Goal: Information Seeking & Learning: Learn about a topic

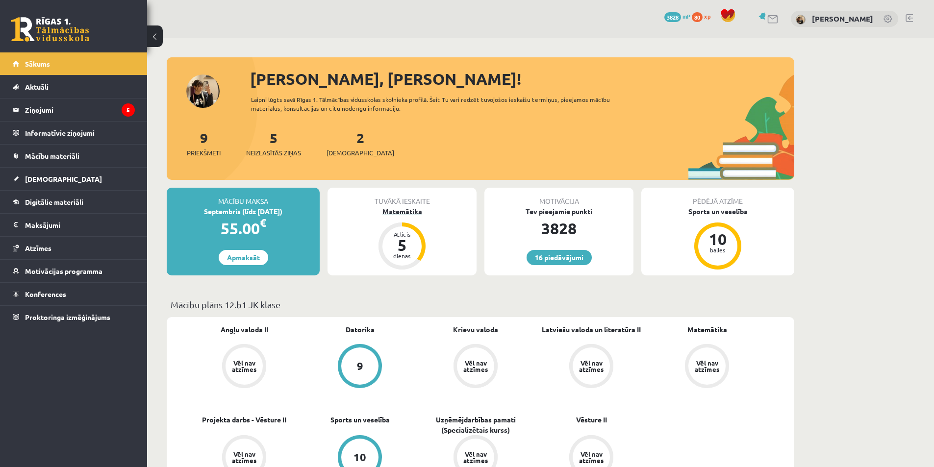
click at [399, 227] on div "Atlicis 5 dienas" at bounding box center [401, 245] width 39 height 39
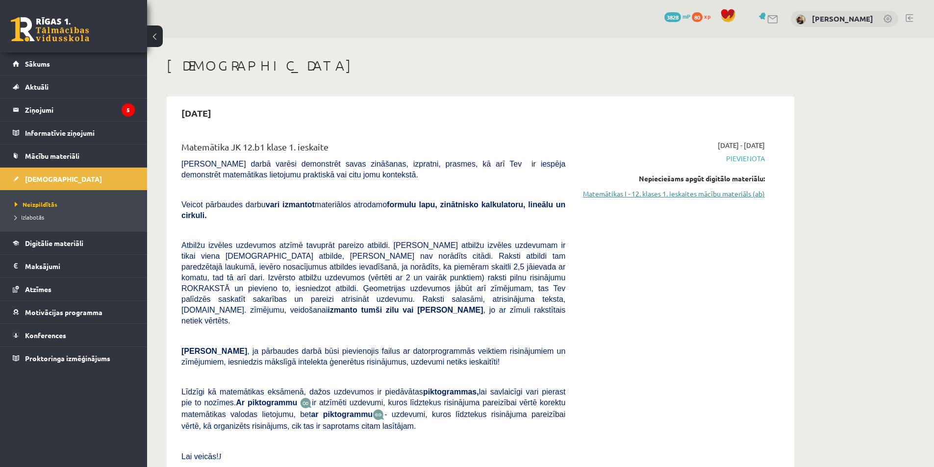
click at [742, 192] on link "Matemātikas I - 12. klases 1. ieskaites mācību materiāls (ab)" at bounding box center [672, 194] width 185 height 10
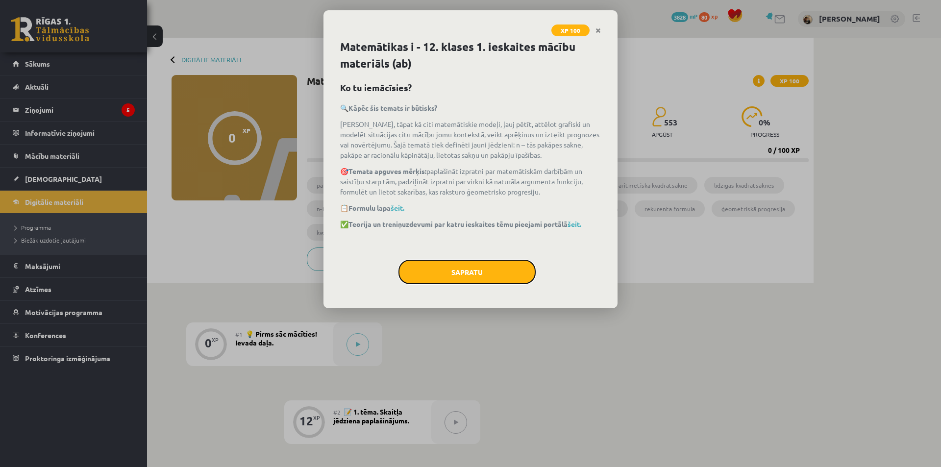
click at [465, 268] on button "Sapratu" at bounding box center [466, 272] width 137 height 25
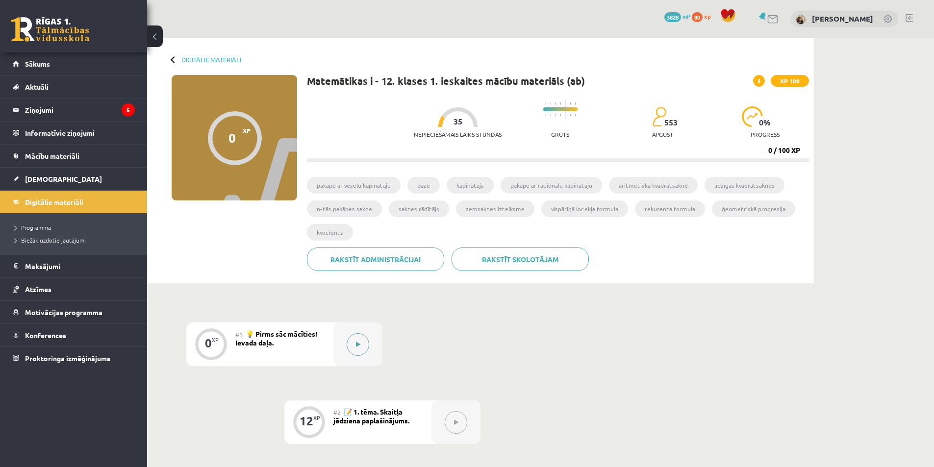
click at [362, 348] on button at bounding box center [357, 344] width 23 height 23
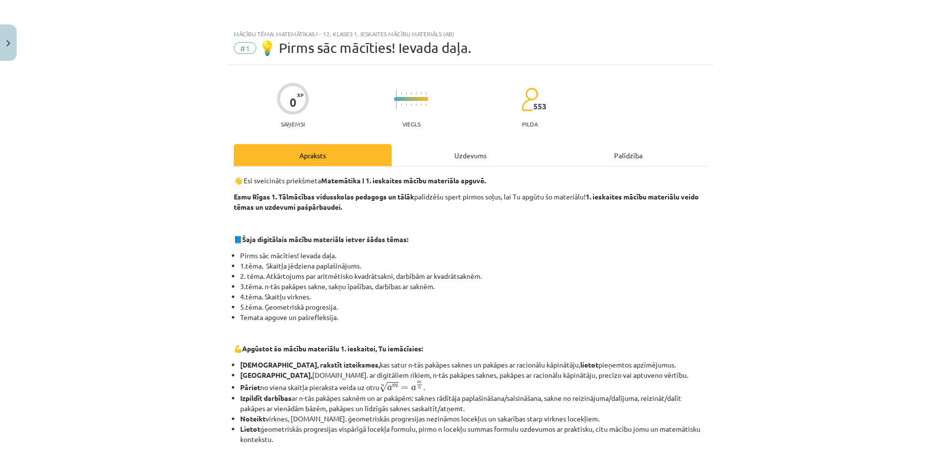
click at [496, 149] on div "Uzdevums" at bounding box center [471, 155] width 158 height 22
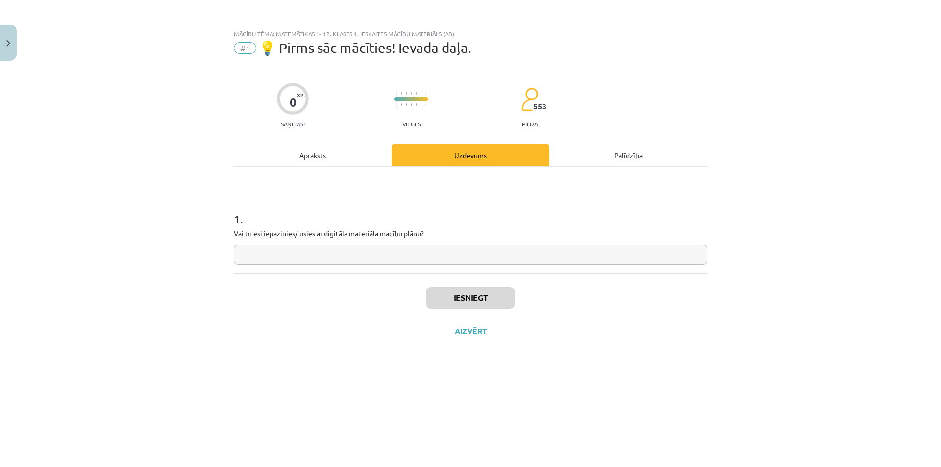
click at [426, 252] on input "text" at bounding box center [470, 255] width 473 height 20
type input "**"
click at [483, 292] on button "Iesniegt" at bounding box center [470, 298] width 89 height 22
click at [469, 332] on button "Aizvērt" at bounding box center [470, 331] width 37 height 10
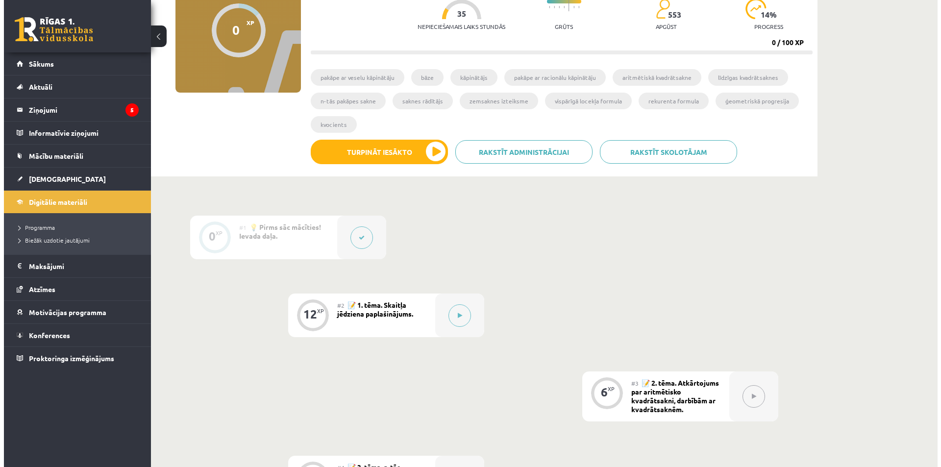
scroll to position [147, 0]
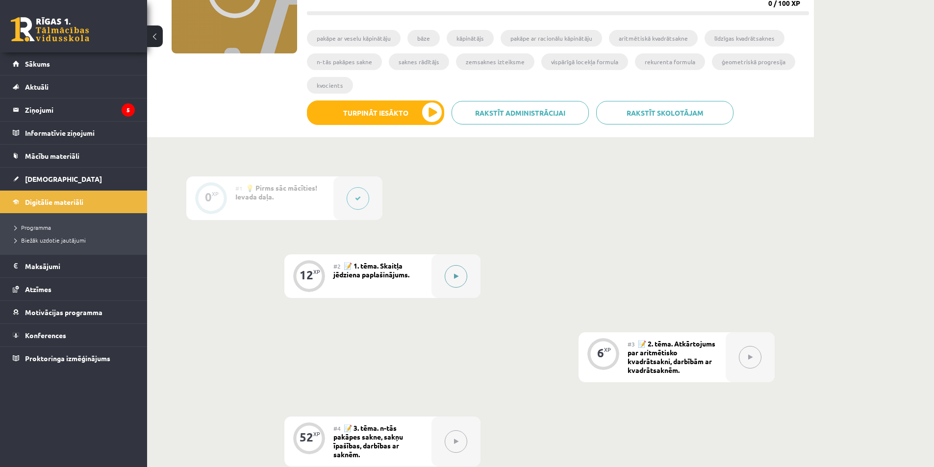
click at [445, 274] on button at bounding box center [456, 276] width 23 height 23
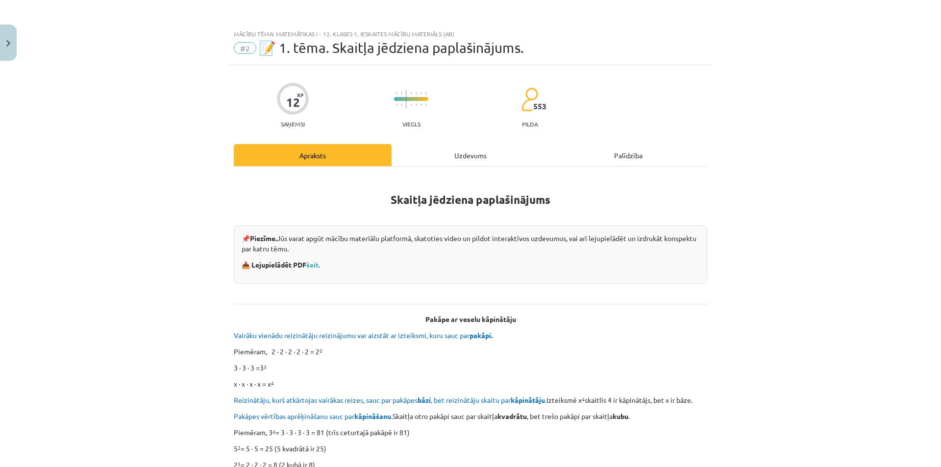
click at [472, 153] on div "Uzdevums" at bounding box center [471, 155] width 158 height 22
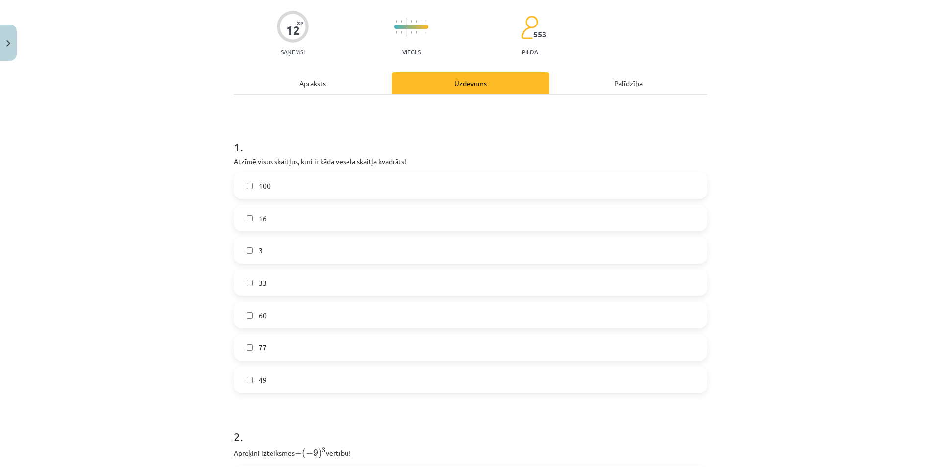
scroll to position [74, 0]
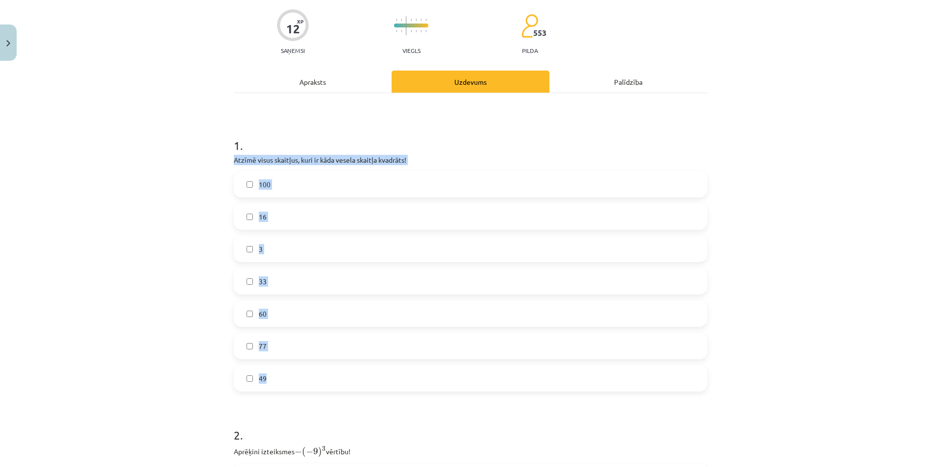
drag, startPoint x: 229, startPoint y: 158, endPoint x: 381, endPoint y: 365, distance: 257.3
click at [381, 365] on div "12 XP Saņemsi Viegls 553 pilda Apraksts Uzdevums Palīdzība 1 . Atzīmē visus ska…" at bounding box center [470, 417] width 485 height 850
copy div "Atzīmē visus skaitļus, kuri ir kāda vesela skaitļa kvadrāts! 100 16 3 33 60 77 …"
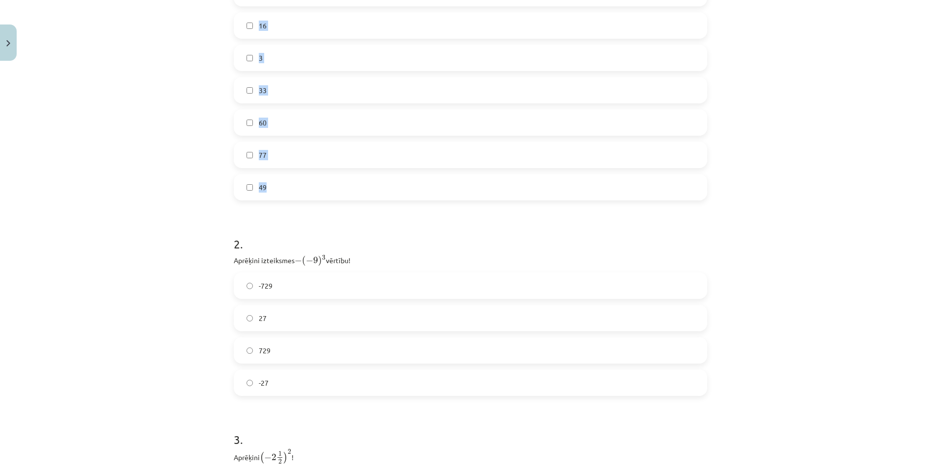
scroll to position [270, 0]
click at [299, 202] on form "1 . Atzīmē visus skaitļus, kuri ir kāda vesela skaitļa kvadrāts! 100 16 3 33 60…" at bounding box center [470, 241] width 473 height 631
drag, startPoint x: 220, startPoint y: 251, endPoint x: 368, endPoint y: 363, distance: 185.8
click at [368, 363] on div "Mācību tēma: Matemātikas i - 12. klases 1. ieskaites mācību materiāls (ab) #2 📝…" at bounding box center [470, 233] width 941 height 467
copy div "Aprēķini izteiksmes − ( − 9 ) 3 − ( − 9 ) 3 vērtību! -729 27 729 -27"
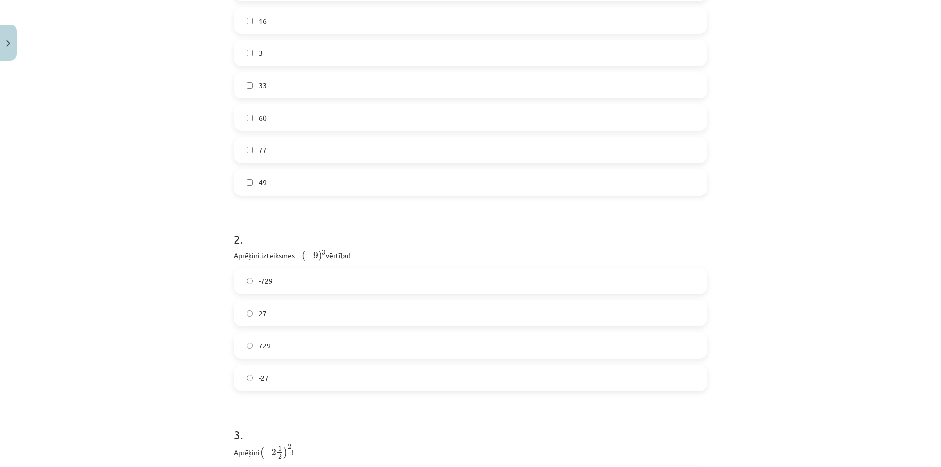
click at [185, 225] on div "Mācību tēma: Matemātikas i - 12. klases 1. ieskaites mācību materiāls (ab) #2 📝…" at bounding box center [470, 233] width 941 height 467
click at [259, 85] on span "100" at bounding box center [265, 86] width 12 height 10
click at [243, 114] on label "16" at bounding box center [470, 118] width 471 height 25
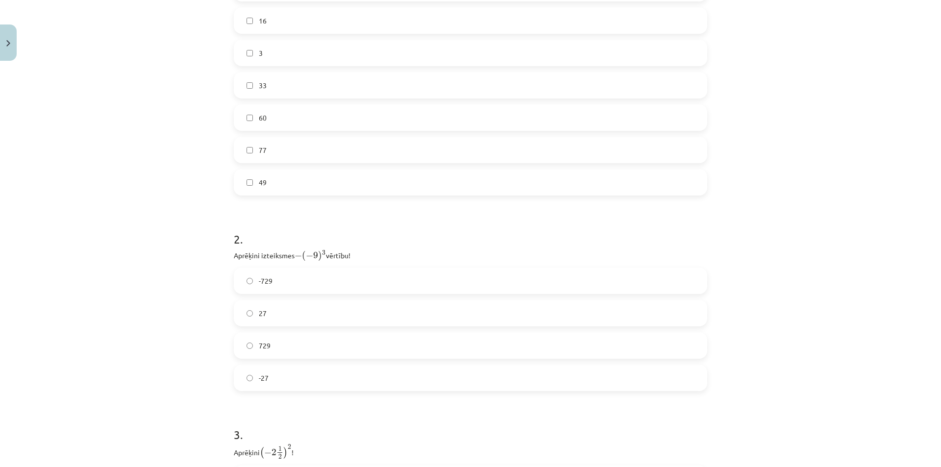
click at [260, 347] on span "729" at bounding box center [265, 346] width 12 height 10
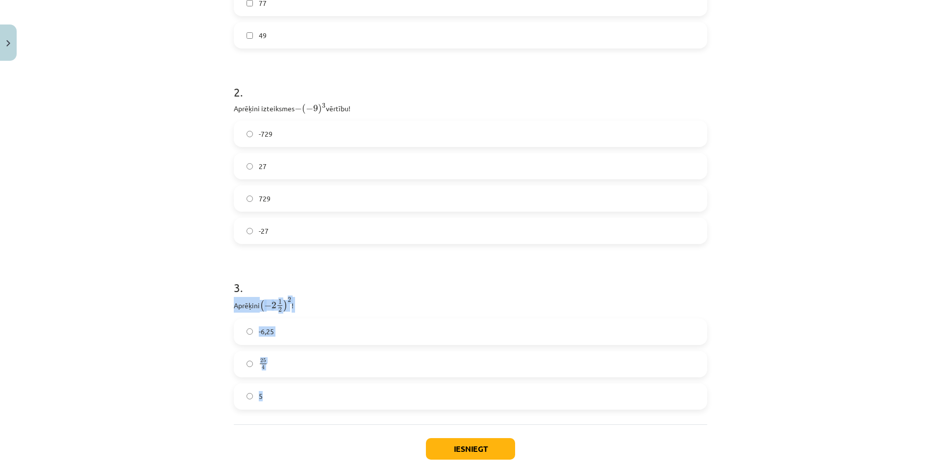
drag, startPoint x: 224, startPoint y: 304, endPoint x: 296, endPoint y: 389, distance: 111.3
click at [296, 389] on div "12 XP Saņemsi Viegls 553 pilda Apraksts Uzdevums Palīdzība 1 . Atzīmē visus ska…" at bounding box center [470, 74] width 485 height 850
copy div "Aprēķini ( − 2 1 2 ) 2 ( − 2 1 2 ) 2 ! -6,25 25 4 25 4 5"
click at [210, 210] on div "Mācību tēma: Matemātikas i - 12. klases 1. ieskaites mācību materiāls (ab) #2 📝…" at bounding box center [470, 233] width 941 height 467
click at [315, 368] on label "25 4 25 4" at bounding box center [470, 364] width 471 height 25
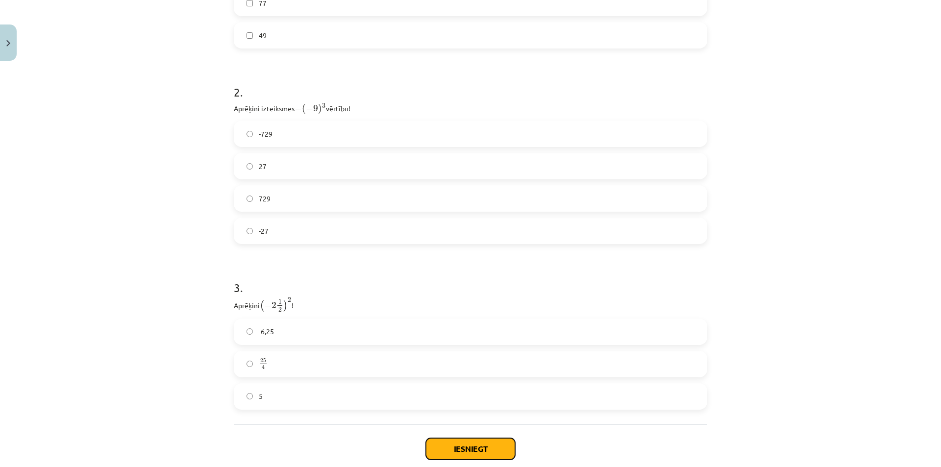
click at [478, 451] on button "Iesniegt" at bounding box center [470, 449] width 89 height 22
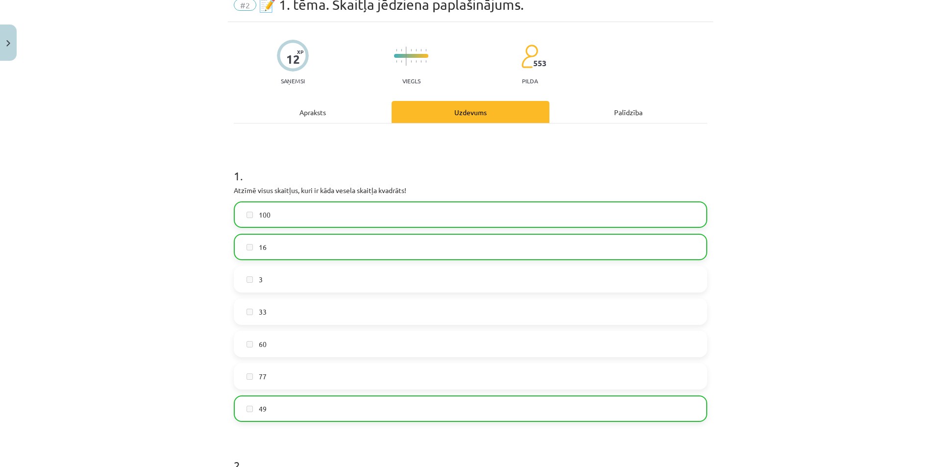
scroll to position [0, 0]
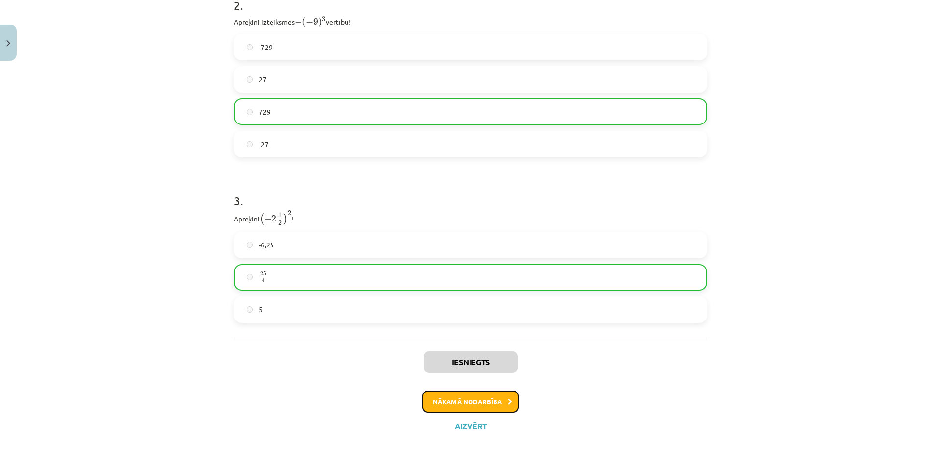
click at [484, 395] on button "Nākamā nodarbība" at bounding box center [470, 402] width 96 height 23
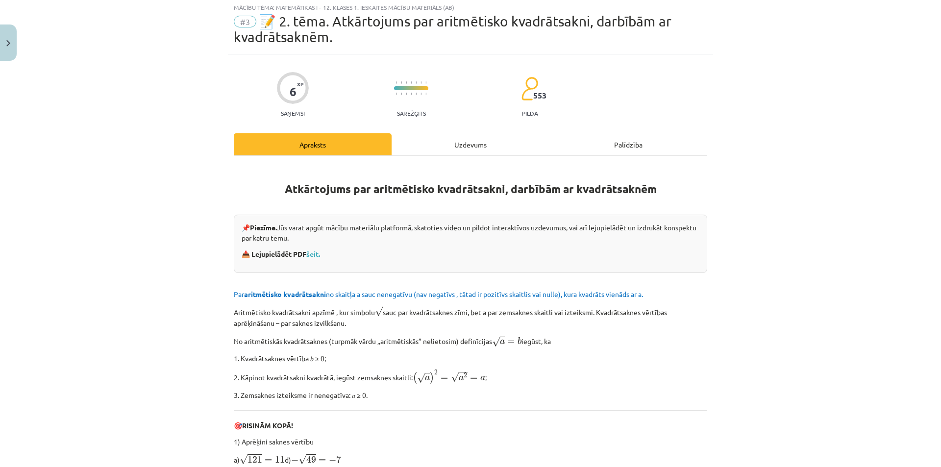
scroll to position [25, 0]
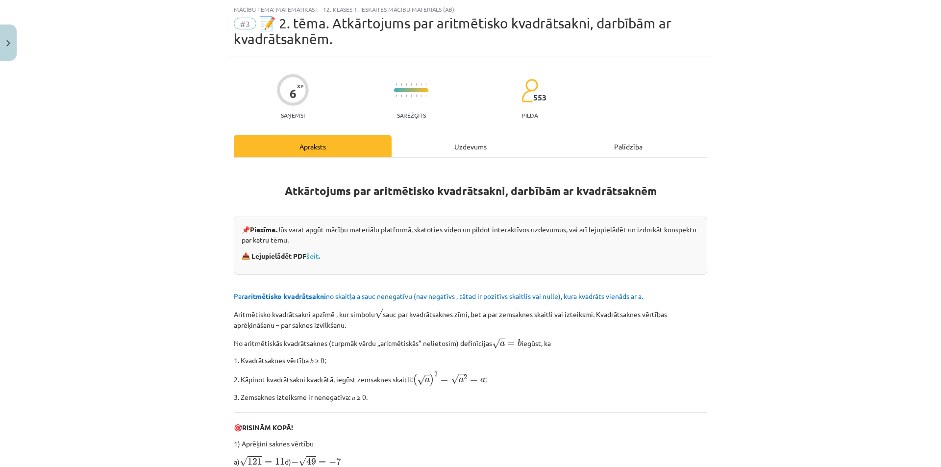
click at [473, 144] on div "Uzdevums" at bounding box center [471, 146] width 158 height 22
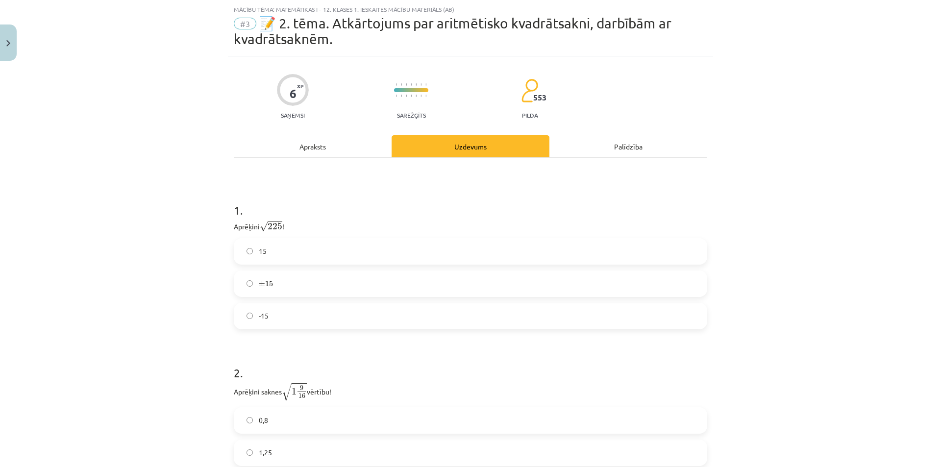
drag, startPoint x: 216, startPoint y: 217, endPoint x: 287, endPoint y: 214, distance: 71.6
click at [288, 213] on div "Mācību tēma: Matemātikas i - 12. klases 1. ieskaites mācību materiāls (ab) #3 📝…" at bounding box center [470, 233] width 941 height 467
drag, startPoint x: 229, startPoint y: 224, endPoint x: 247, endPoint y: 224, distance: 18.6
click at [278, 223] on span "225" at bounding box center [275, 226] width 15 height 7
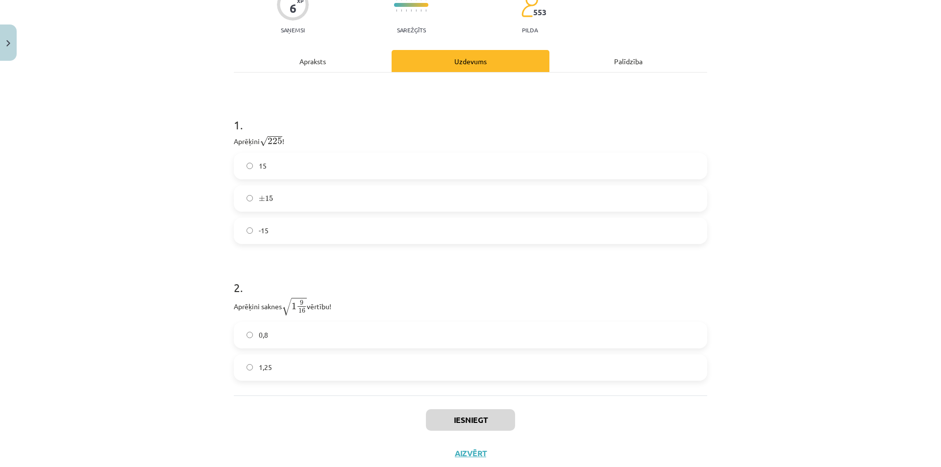
scroll to position [137, 0]
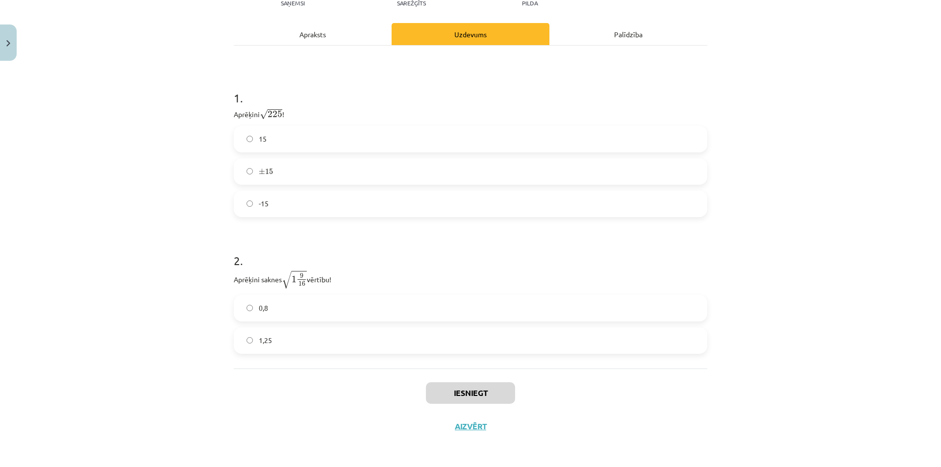
drag, startPoint x: 241, startPoint y: 271, endPoint x: 297, endPoint y: 270, distance: 56.9
click at [297, 270] on p "Aprēķini saknes √ 1 9 16 1 9 16 vērtību!" at bounding box center [470, 279] width 473 height 19
drag, startPoint x: 237, startPoint y: 118, endPoint x: 260, endPoint y: 118, distance: 22.5
click at [260, 118] on p "Aprēķini √ 225 225 !" at bounding box center [470, 113] width 473 height 13
drag, startPoint x: 228, startPoint y: 116, endPoint x: 273, endPoint y: 204, distance: 99.1
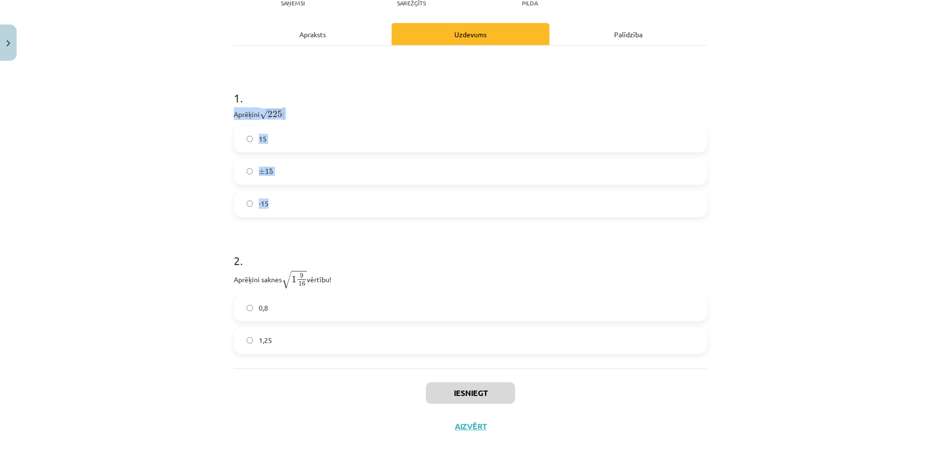
click at [273, 204] on div "6 XP Saņemsi Sarežģīts 553 pilda Apraksts Uzdevums Palīdzība 1 . Aprēķini √ 225…" at bounding box center [470, 193] width 485 height 499
copy div "Aprēķini √ 225 225 ! 15 ± 15 ± 15 -15"
click at [173, 154] on div "Mācību tēma: Matemātikas i - 12. klases 1. ieskaites mācību materiāls (ab) #3 📝…" at bounding box center [470, 233] width 941 height 467
drag, startPoint x: 229, startPoint y: 278, endPoint x: 307, endPoint y: 341, distance: 100.4
click at [307, 341] on div "6 XP Saņemsi Sarežģīts 553 pilda Apraksts Uzdevums Palīdzība 1 . Aprēķini √ 225…" at bounding box center [470, 193] width 485 height 499
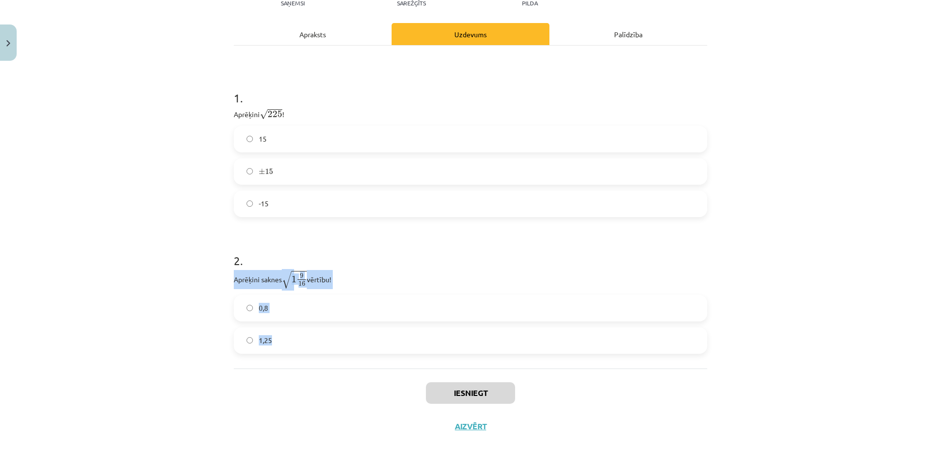
copy div "Aprēķini saknes √ 1 9 16 1 9 16 vērtību! 0,8 1,25"
click at [177, 115] on div "Mācību tēma: Matemātikas i - 12. klases 1. ieskaites mācību materiāls (ab) #3 📝…" at bounding box center [470, 233] width 941 height 467
click at [283, 138] on label "15" at bounding box center [470, 139] width 471 height 25
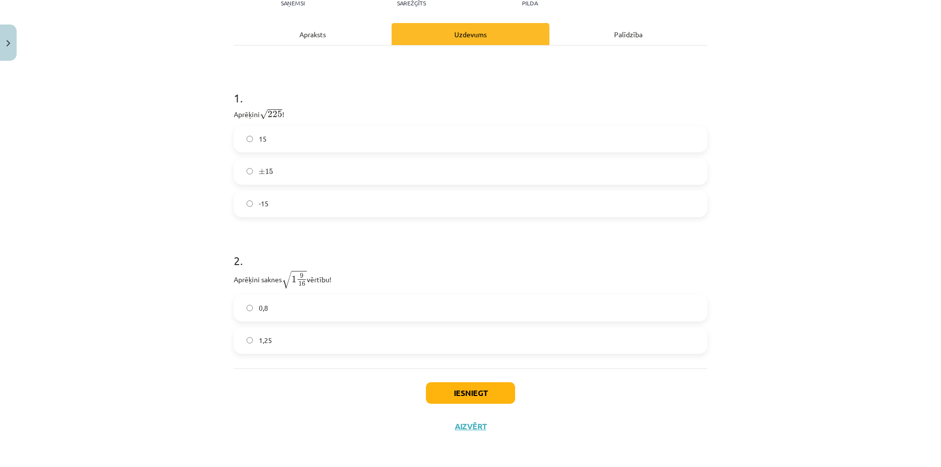
click at [305, 329] on label "1,25" at bounding box center [470, 340] width 471 height 25
click at [467, 388] on button "Iesniegt" at bounding box center [470, 393] width 89 height 22
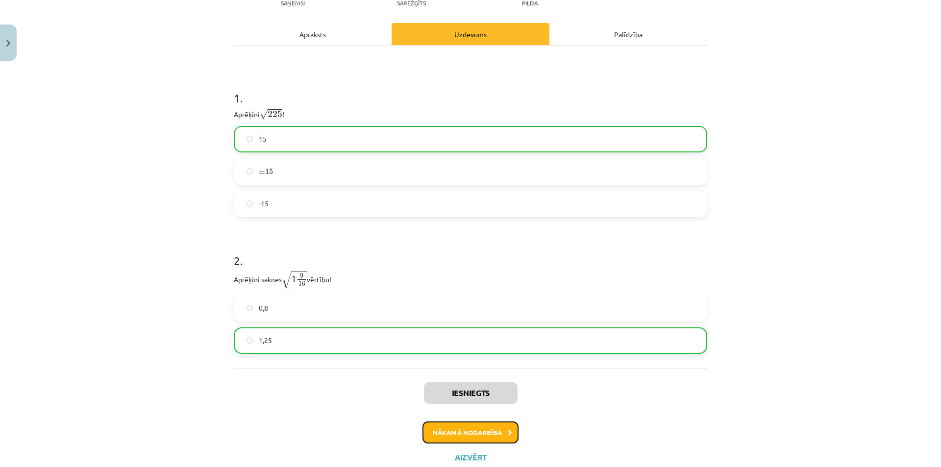
click at [463, 426] on button "Nākamā nodarbība" at bounding box center [470, 432] width 96 height 23
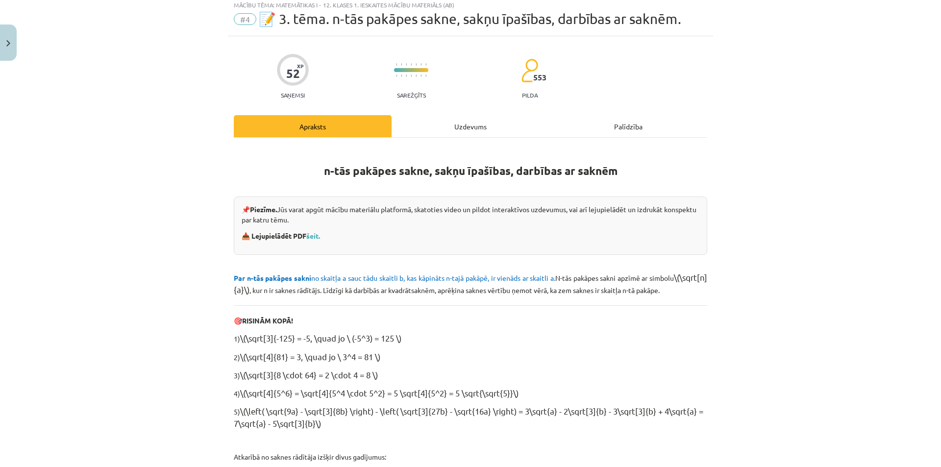
scroll to position [25, 0]
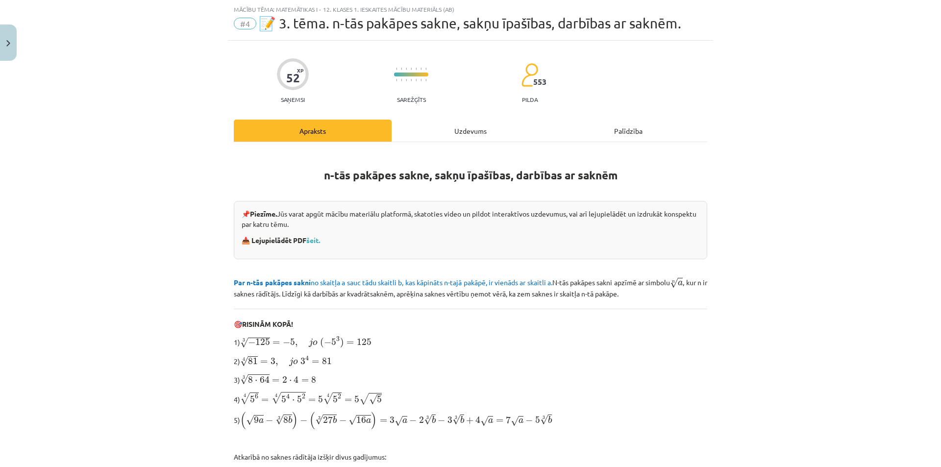
click at [452, 131] on div "Uzdevums" at bounding box center [471, 131] width 158 height 22
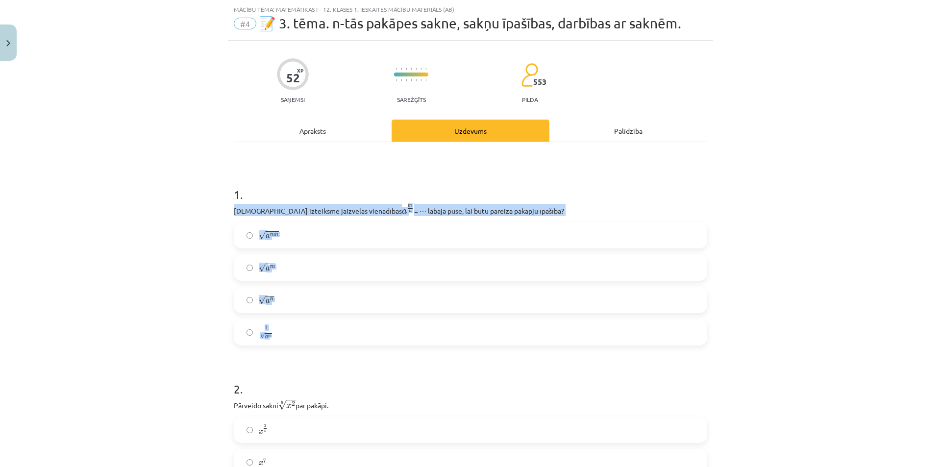
drag, startPoint x: 212, startPoint y: 205, endPoint x: 490, endPoint y: 330, distance: 304.9
click at [490, 330] on div "Mācību tēma: Matemātikas i - 12. klases 1. ieskaites mācību materiāls (ab) #4 📝…" at bounding box center [470, 233] width 941 height 467
copy div "Kura izteiksme jāizvēlas vienādības a m n a m n = ⋯ labajā pusē, lai būtu parei…"
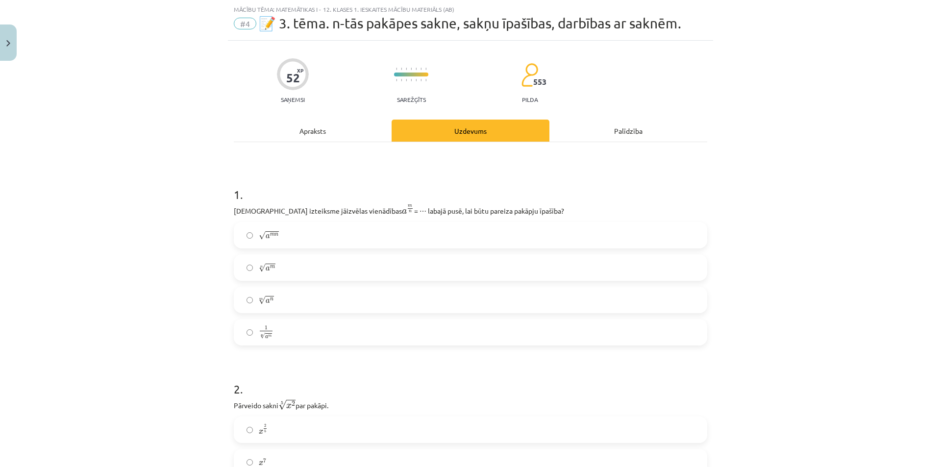
click at [306, 189] on h1 "1 ." at bounding box center [470, 186] width 473 height 30
click at [270, 266] on span "m" at bounding box center [272, 267] width 5 height 3
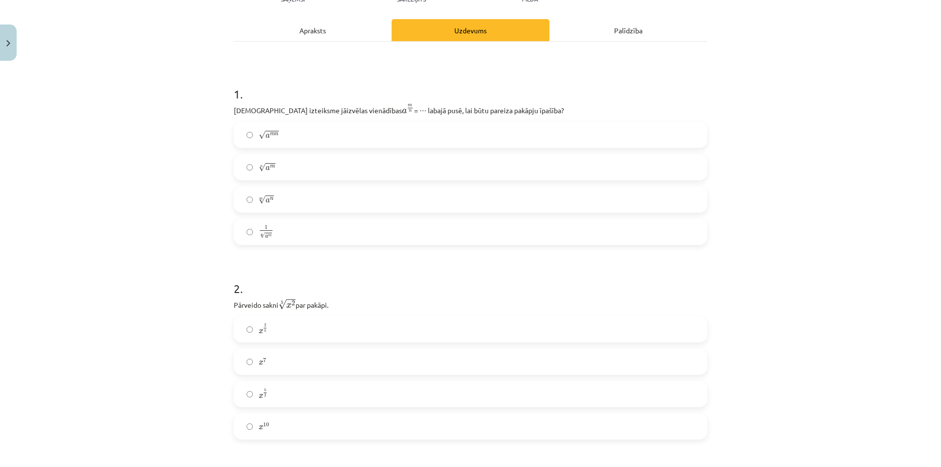
scroll to position [270, 0]
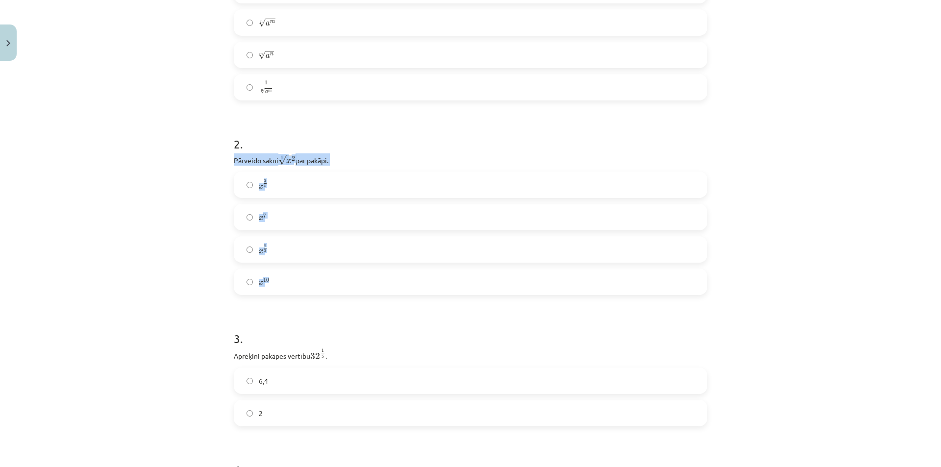
drag, startPoint x: 222, startPoint y: 158, endPoint x: 329, endPoint y: 269, distance: 154.2
click at [329, 269] on div "Mācību tēma: Matemātikas i - 12. klases 1. ieskaites mācību materiāls (ab) #4 📝…" at bounding box center [470, 233] width 941 height 467
copy div "Pārveido sakni 5 √ x 2 x 2 5 par pakāpi. x 2 5 x 2 5 x 7 x 7 x 5 2 x 5 2 x 10"
click at [170, 193] on div "Mācību tēma: Matemātikas i - 12. klases 1. ieskaites mācību materiāls (ab) #4 📝…" at bounding box center [470, 233] width 941 height 467
click at [270, 173] on label "x 2 5 x 2 5" at bounding box center [470, 185] width 471 height 25
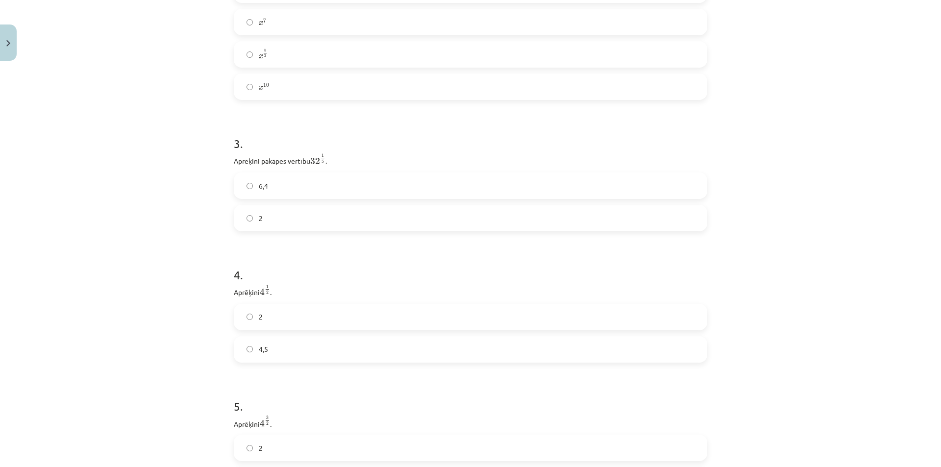
scroll to position [466, 0]
drag, startPoint x: 224, startPoint y: 165, endPoint x: 324, endPoint y: 210, distance: 110.1
copy div "Aprēķini pakāpes vērtību 32 1 5 32 1 5 . 6,4 2"
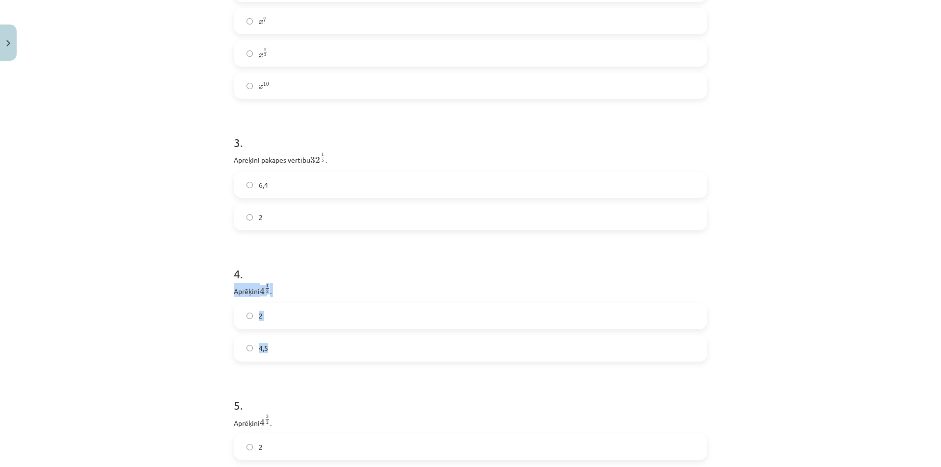
drag, startPoint x: 229, startPoint y: 291, endPoint x: 280, endPoint y: 338, distance: 69.4
copy div "Aprēķini 4 1 2 4 1 2 . 2 4,5"
click at [266, 212] on label "2" at bounding box center [470, 217] width 471 height 25
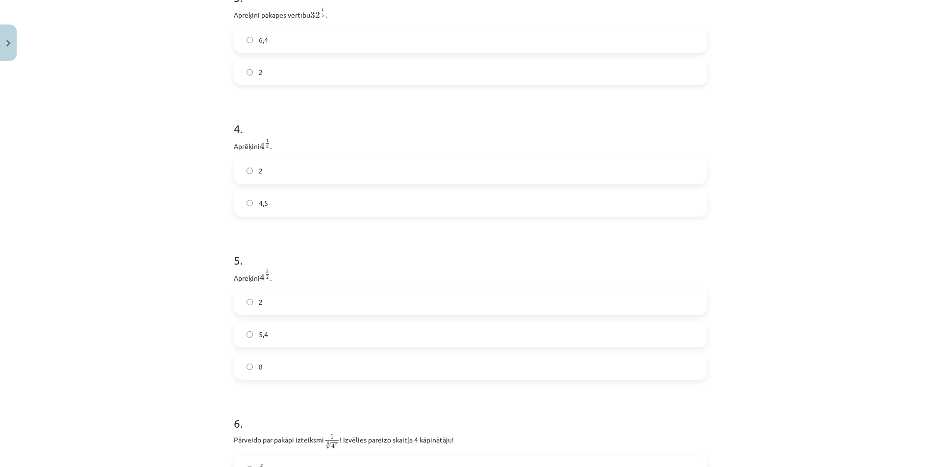
scroll to position [613, 0]
drag, startPoint x: 228, startPoint y: 276, endPoint x: 279, endPoint y: 282, distance: 51.3
copy p "Aprēķini 4 3 2 4 3 2 ."
drag, startPoint x: 229, startPoint y: 308, endPoint x: 293, endPoint y: 363, distance: 84.1
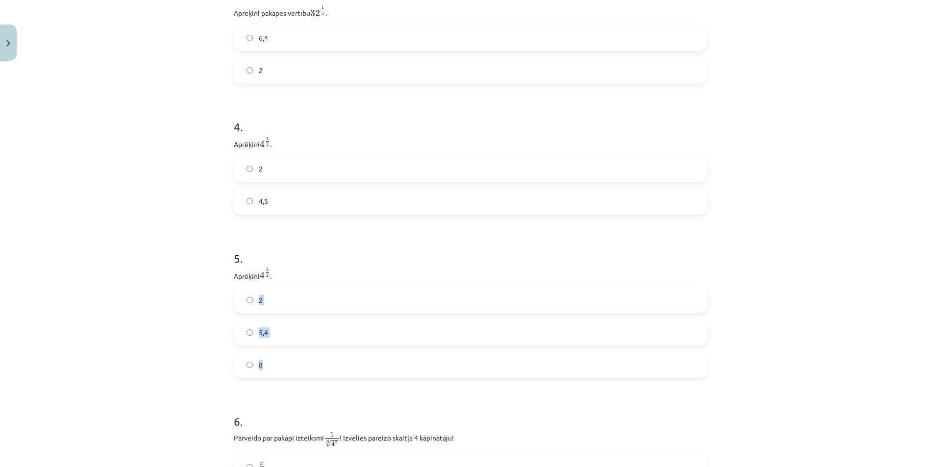
click at [182, 132] on div "Mācību tēma: Matemātikas i - 12. klases 1. ieskaites mācību materiāls (ab) #4 📝…" at bounding box center [470, 233] width 941 height 467
click at [289, 165] on label "2" at bounding box center [470, 169] width 471 height 25
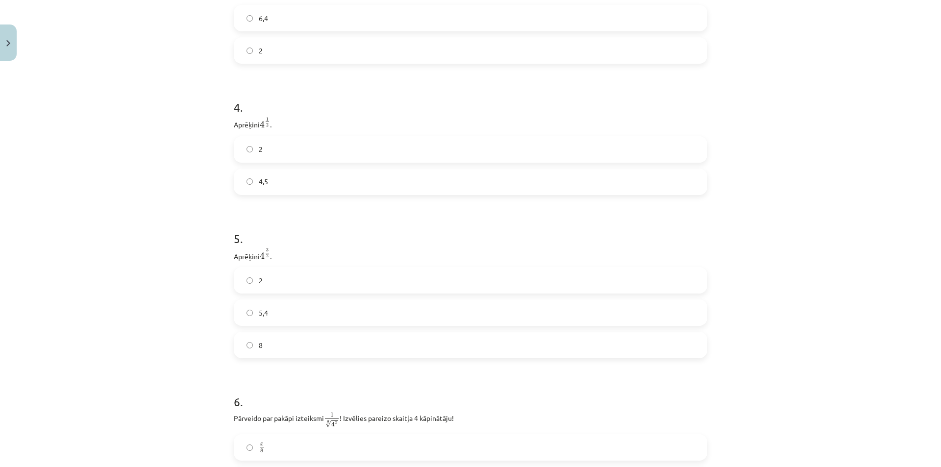
scroll to position [711, 0]
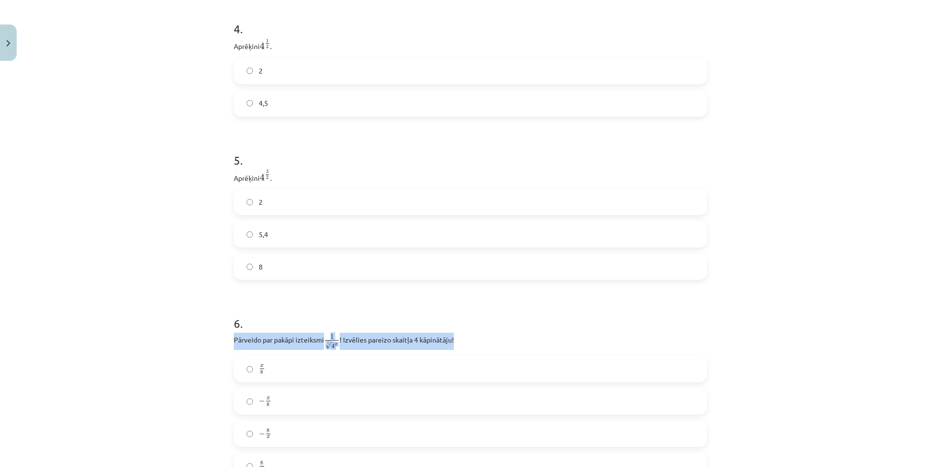
drag, startPoint x: 224, startPoint y: 341, endPoint x: 454, endPoint y: 337, distance: 229.9
drag, startPoint x: 408, startPoint y: 342, endPoint x: 403, endPoint y: 325, distance: 17.7
click at [403, 325] on h1 "6 ." at bounding box center [470, 314] width 473 height 30
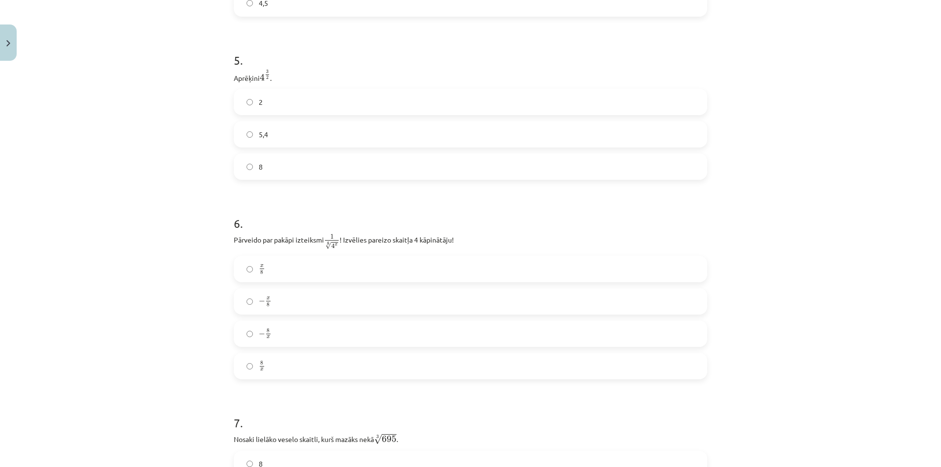
scroll to position [858, 0]
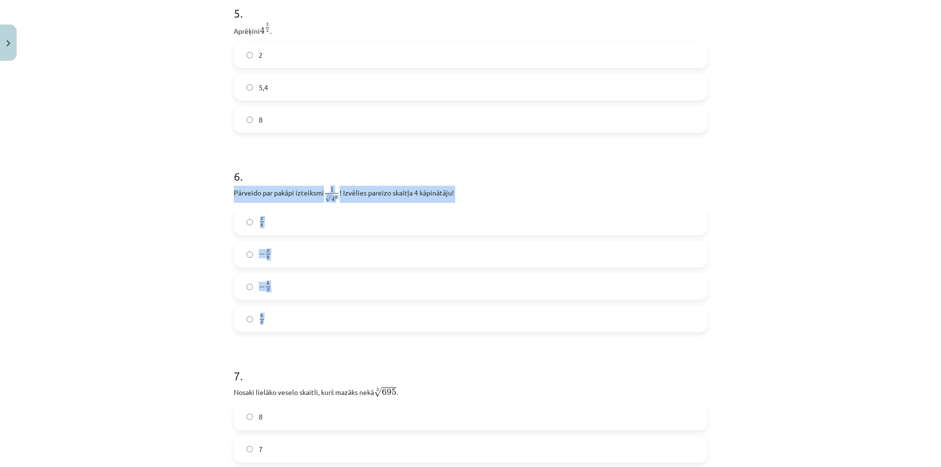
drag, startPoint x: 221, startPoint y: 195, endPoint x: 295, endPoint y: 312, distance: 138.5
click at [295, 312] on div "Mācību tēma: Matemātikas i - 12. klases 1. ieskaites mācību materiāls (ab) #4 📝…" at bounding box center [470, 233] width 941 height 467
click at [324, 166] on h1 "6 ." at bounding box center [470, 167] width 473 height 30
click at [276, 121] on label "8" at bounding box center [470, 119] width 471 height 25
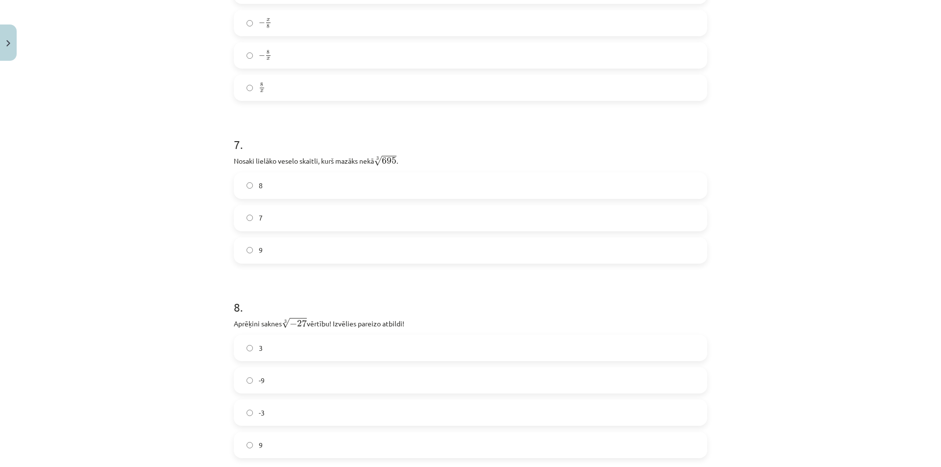
scroll to position [1103, 0]
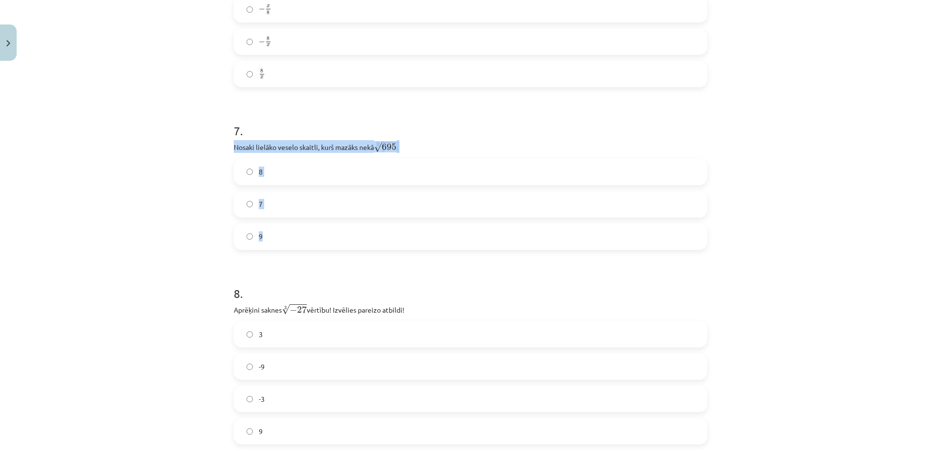
drag, startPoint x: 227, startPoint y: 148, endPoint x: 295, endPoint y: 225, distance: 102.4
click at [295, 225] on div "52 XP Saņemsi Sarežģīts 553 pilda Apraksts Uzdevums Palīdzība 1 . Kura izteiksm…" at bounding box center [470, 192] width 485 height 2460
click at [170, 132] on div "Mācību tēma: Matemātikas i - 12. klases 1. ieskaites mācību materiāls (ab) #4 📝…" at bounding box center [470, 233] width 941 height 467
click at [275, 43] on label "− 8 x − 8 x" at bounding box center [470, 41] width 471 height 25
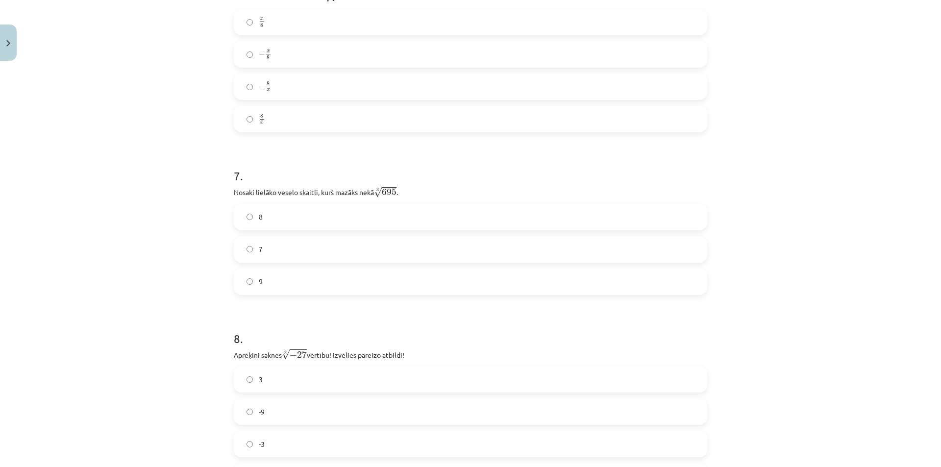
scroll to position [1054, 0]
click at [268, 53] on span "− x 8 − x 8" at bounding box center [265, 58] width 13 height 12
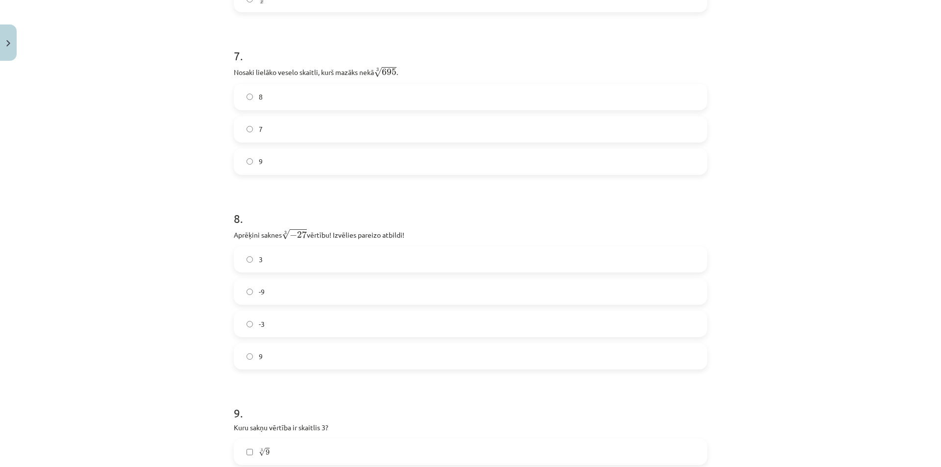
scroll to position [1201, 0]
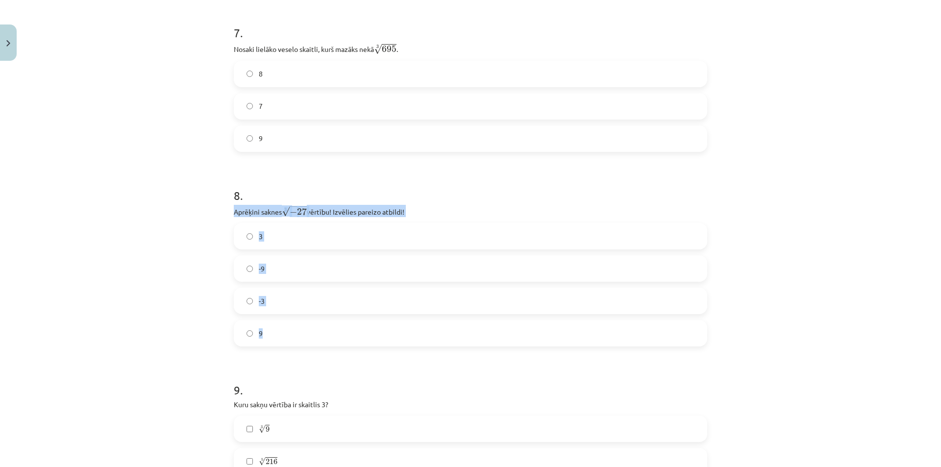
drag, startPoint x: 221, startPoint y: 209, endPoint x: 297, endPoint y: 326, distance: 139.9
click at [297, 326] on div "Mācību tēma: Matemātikas i - 12. klases 1. ieskaites mācību materiāls (ab) #4 📝…" at bounding box center [470, 233] width 941 height 467
click at [270, 78] on label "8" at bounding box center [470, 74] width 471 height 25
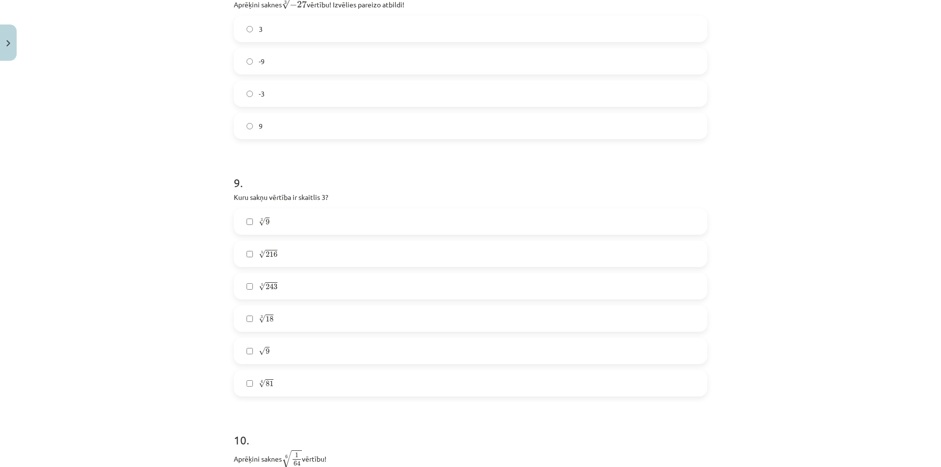
scroll to position [1446, 0]
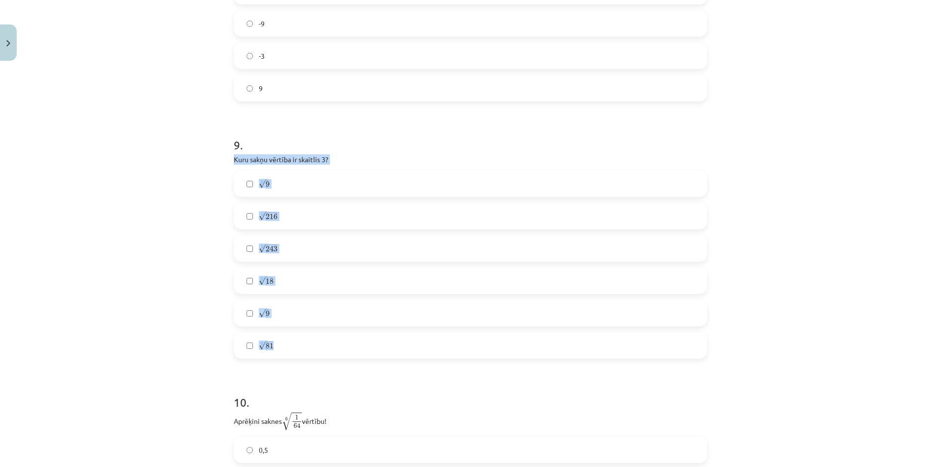
drag, startPoint x: 224, startPoint y: 158, endPoint x: 307, endPoint y: 335, distance: 195.3
click at [322, 151] on h1 "9 ." at bounding box center [470, 136] width 473 height 30
click at [271, 54] on label "-3" at bounding box center [470, 56] width 471 height 25
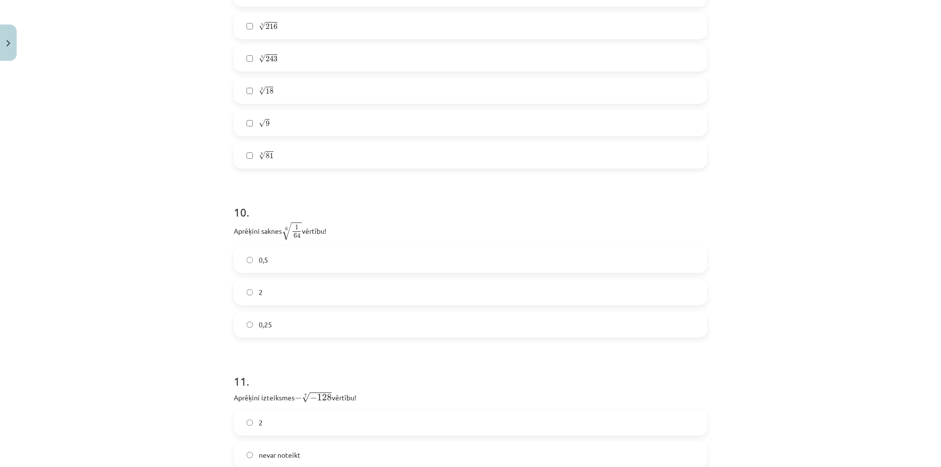
scroll to position [1642, 0]
drag, startPoint x: 228, startPoint y: 224, endPoint x: 326, endPoint y: 306, distance: 127.6
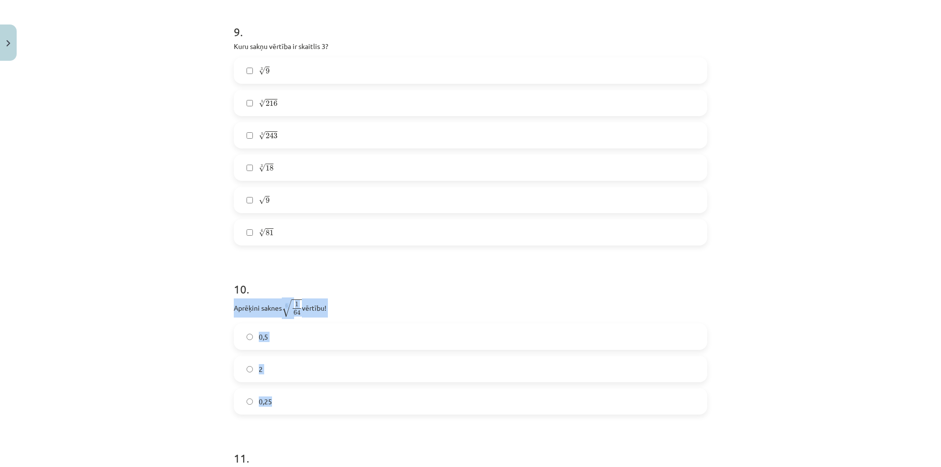
scroll to position [1544, 0]
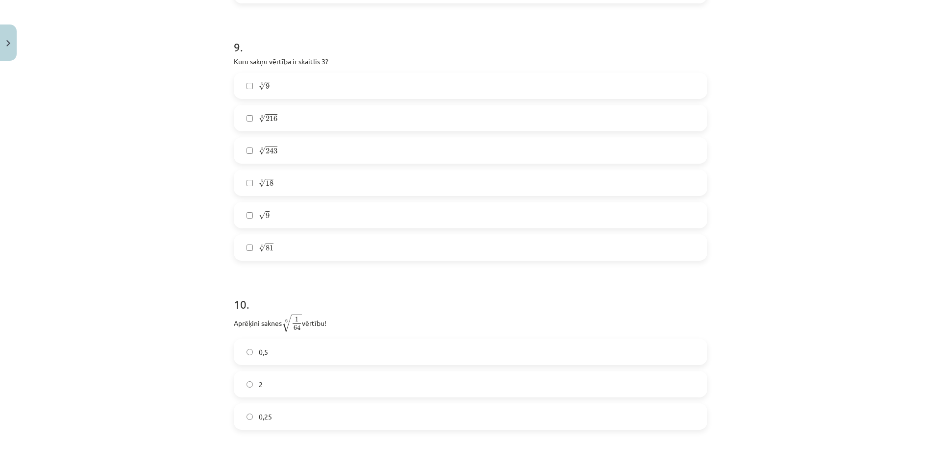
click at [210, 171] on div "Mācību tēma: Matemātikas i - 12. klases 1. ieskaites mācību materiāls (ab) #4 📝…" at bounding box center [470, 233] width 941 height 467
click at [300, 150] on label "5 √ 243 243 5" at bounding box center [470, 150] width 471 height 25
click at [270, 217] on label "√ 9 9" at bounding box center [470, 215] width 471 height 25
click at [281, 237] on label "4 √ 81 81 4" at bounding box center [470, 247] width 471 height 25
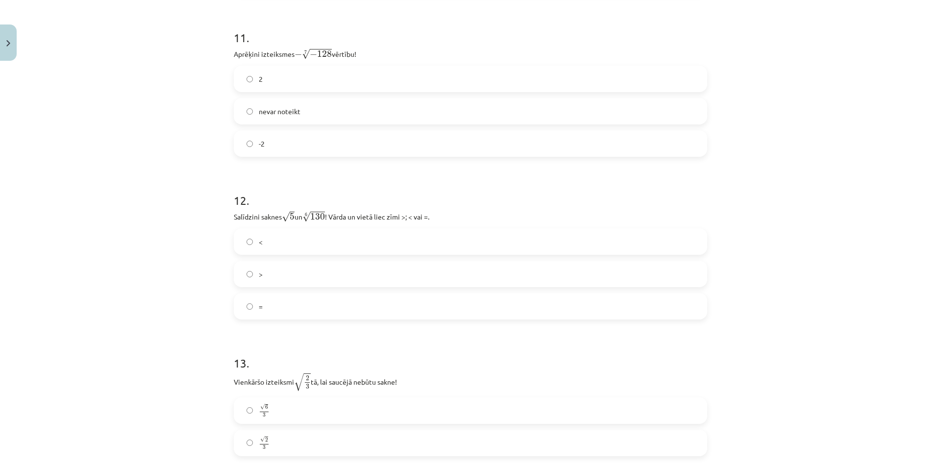
scroll to position [1886, 0]
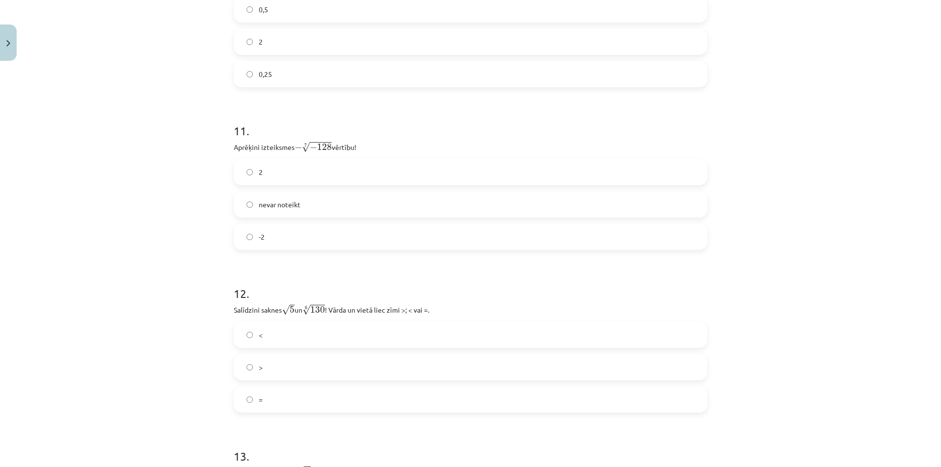
click at [191, 253] on div "Mācību tēma: Matemātikas i - 12. klases 1. ieskaites mācību materiāls (ab) #4 📝…" at bounding box center [470, 233] width 941 height 467
drag, startPoint x: 227, startPoint y: 144, endPoint x: 301, endPoint y: 234, distance: 116.7
click at [368, 113] on h1 "11 ." at bounding box center [470, 122] width 473 height 30
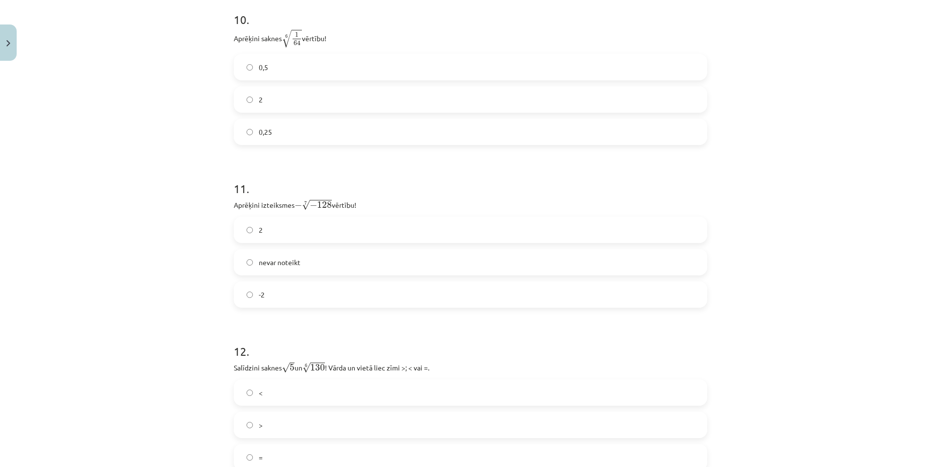
scroll to position [1788, 0]
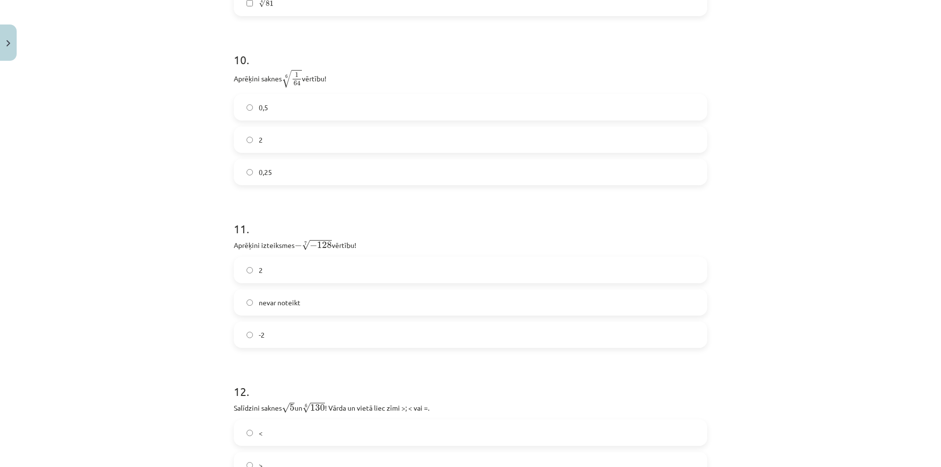
click at [291, 104] on label "0,5" at bounding box center [470, 107] width 471 height 25
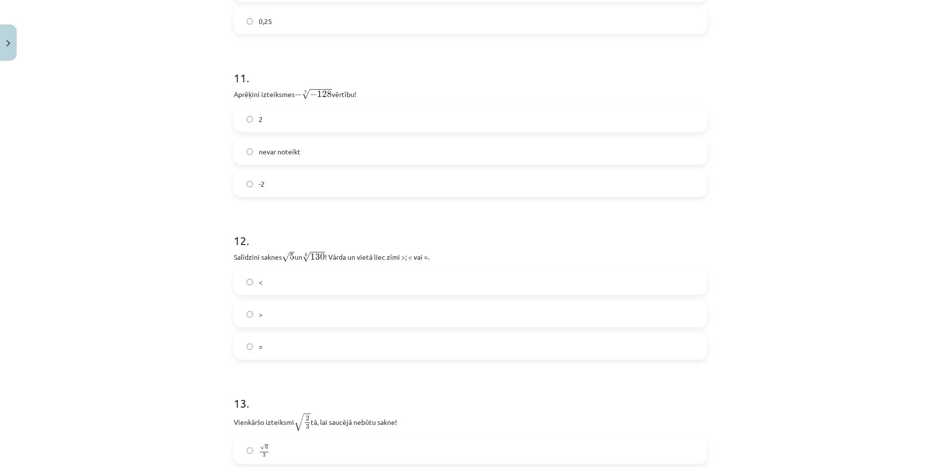
scroll to position [1984, 0]
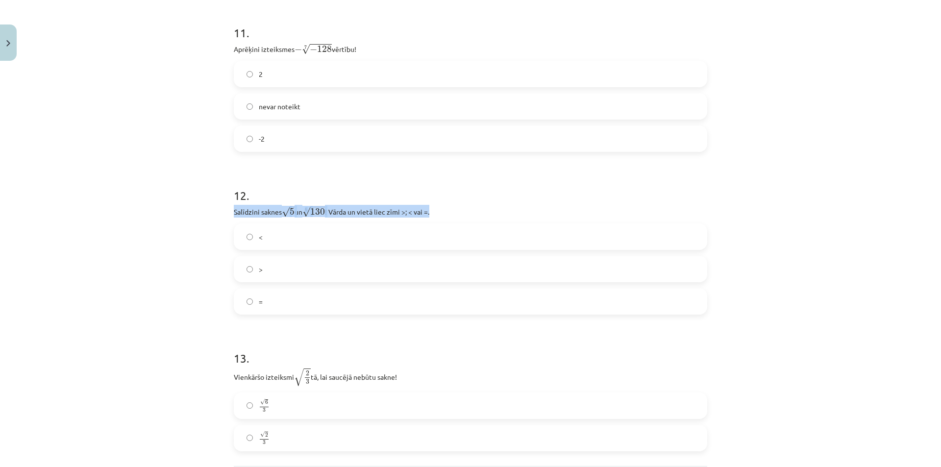
drag, startPoint x: 221, startPoint y: 218, endPoint x: 430, endPoint y: 205, distance: 210.1
click at [430, 205] on div "Mācību tēma: Matemātikas i - 12. klases 1. ieskaites mācību materiāls (ab) #4 📝…" at bounding box center [470, 233] width 941 height 467
drag, startPoint x: 400, startPoint y: 212, endPoint x: 424, endPoint y: 191, distance: 31.9
click at [424, 191] on h1 "12 ." at bounding box center [470, 187] width 473 height 30
drag, startPoint x: 219, startPoint y: 208, endPoint x: 284, endPoint y: 285, distance: 100.8
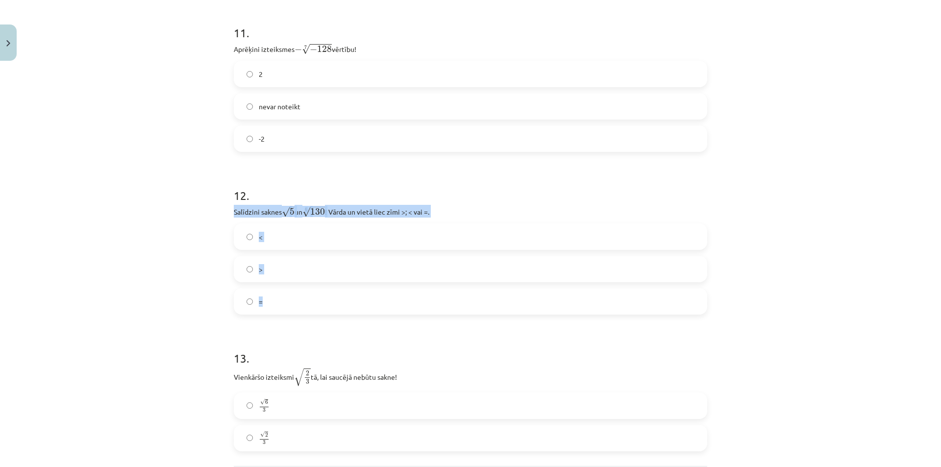
click at [284, 285] on div "Mācību tēma: Matemātikas i - 12. klases 1. ieskaites mācību materiāls (ab) #4 📝…" at bounding box center [470, 233] width 941 height 467
click at [368, 194] on h1 "12 ." at bounding box center [470, 187] width 473 height 30
click at [259, 76] on label "2" at bounding box center [470, 74] width 471 height 25
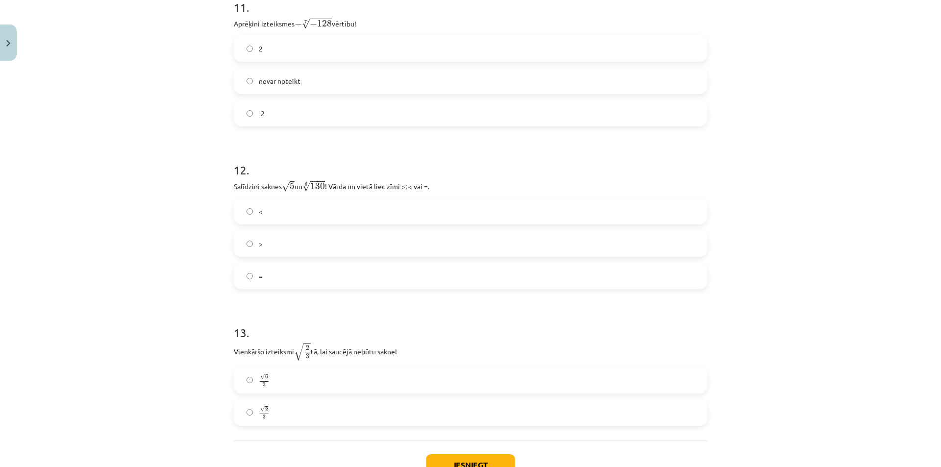
scroll to position [2082, 0]
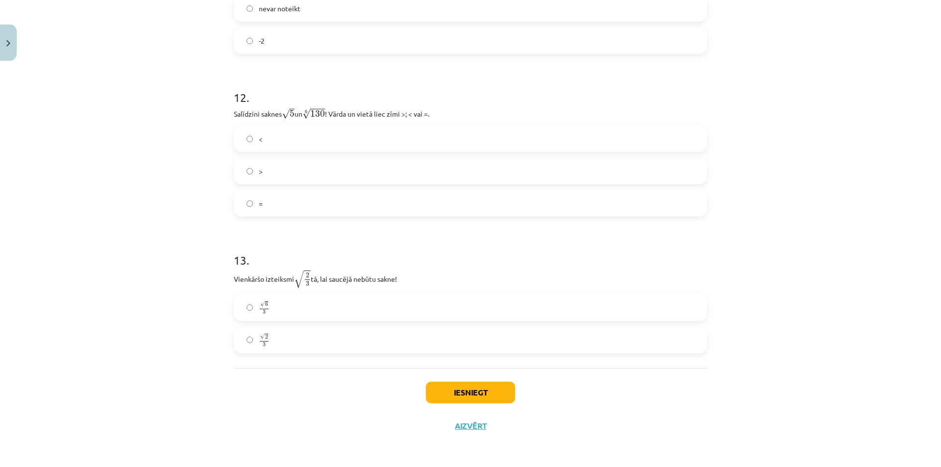
drag, startPoint x: 225, startPoint y: 280, endPoint x: 408, endPoint y: 272, distance: 182.9
click at [145, 150] on div "Mācību tēma: Matemātikas i - 12. klases 1. ieskaites mācību materiāls (ab) #4 📝…" at bounding box center [470, 233] width 941 height 467
click at [265, 136] on label "<" at bounding box center [470, 138] width 471 height 25
click at [301, 305] on label "√ 6 3 6 3" at bounding box center [470, 308] width 471 height 25
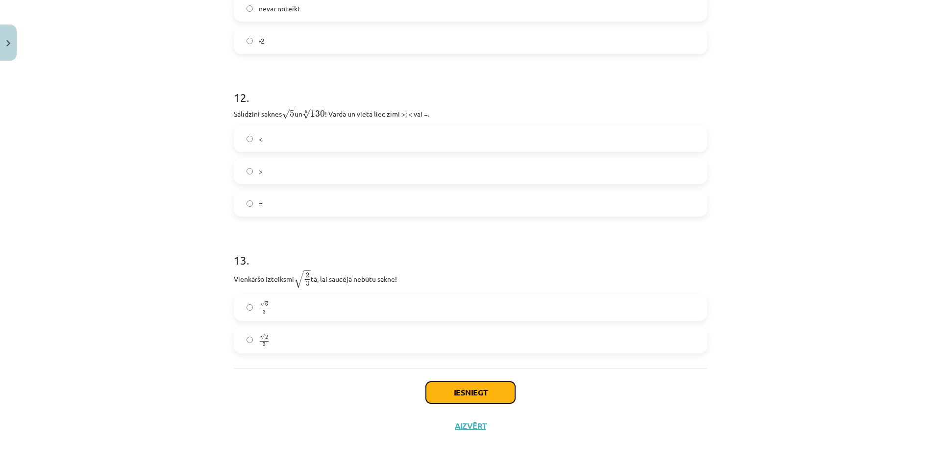
click at [456, 395] on button "Iesniegt" at bounding box center [470, 393] width 89 height 22
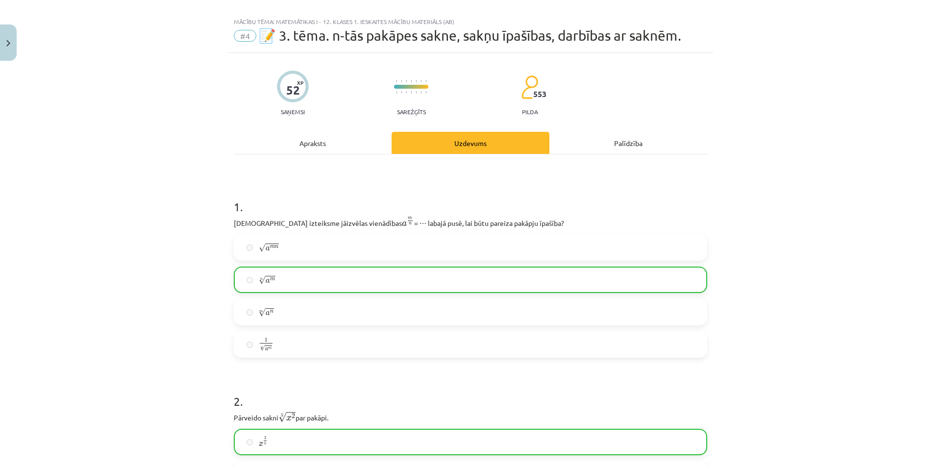
scroll to position [0, 0]
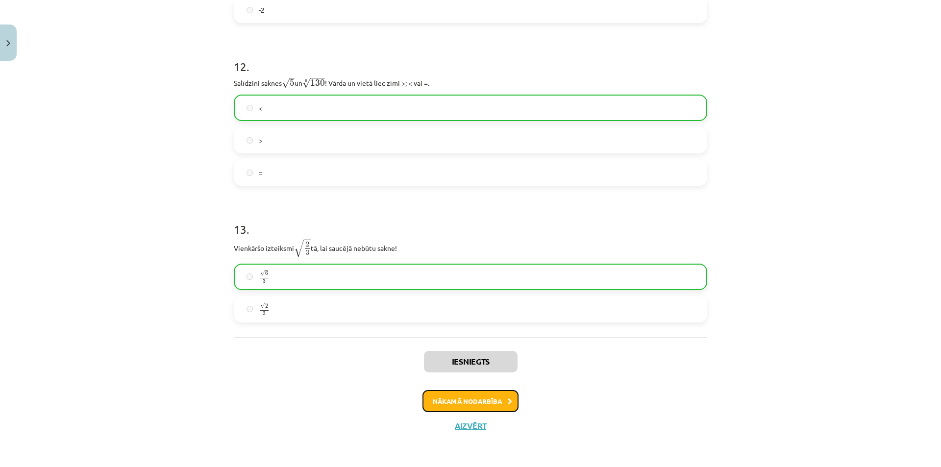
click at [457, 403] on button "Nākamā nodarbība" at bounding box center [470, 401] width 96 height 23
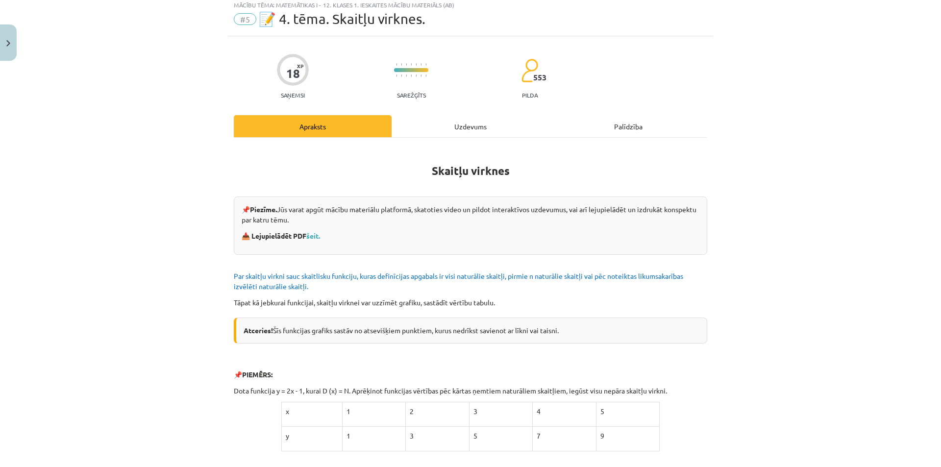
scroll to position [25, 0]
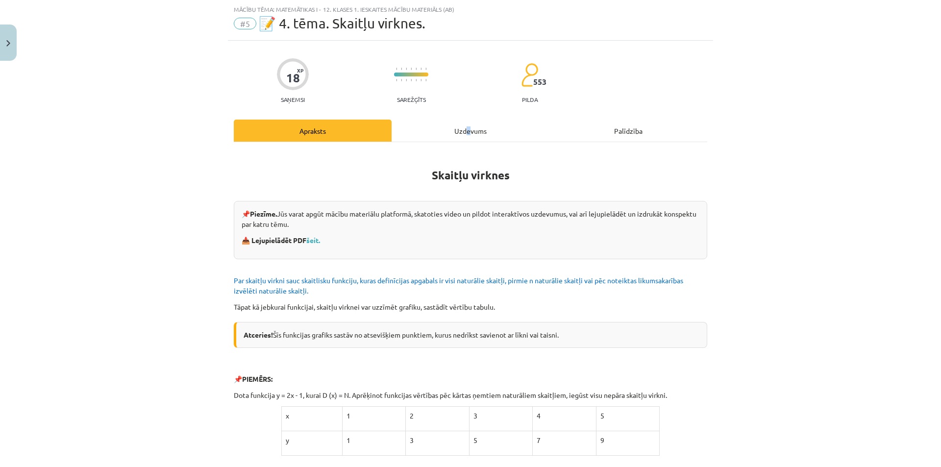
click at [465, 132] on div "Uzdevums" at bounding box center [471, 131] width 158 height 22
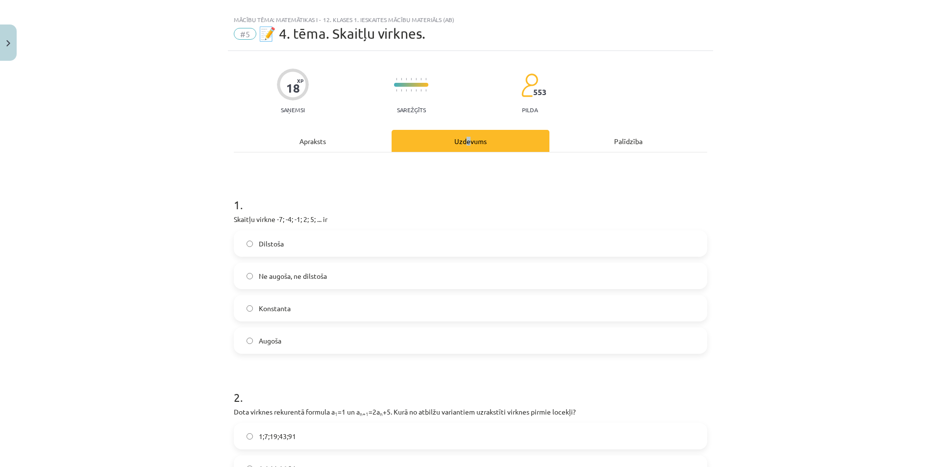
scroll to position [0, 0]
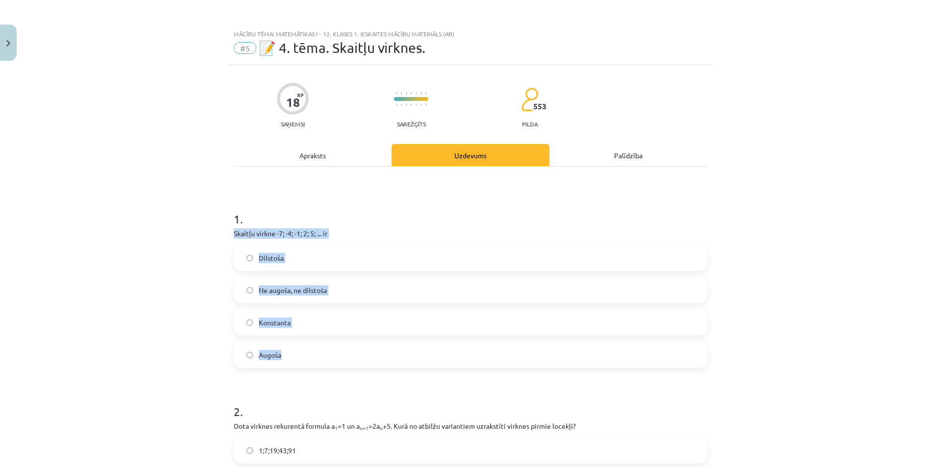
drag, startPoint x: 224, startPoint y: 230, endPoint x: 325, endPoint y: 350, distance: 156.5
click at [325, 350] on div "Mācību tēma: Matemātikas i - 12. klases 1. ieskaites mācību materiāls (ab) #5 📝…" at bounding box center [470, 233] width 941 height 467
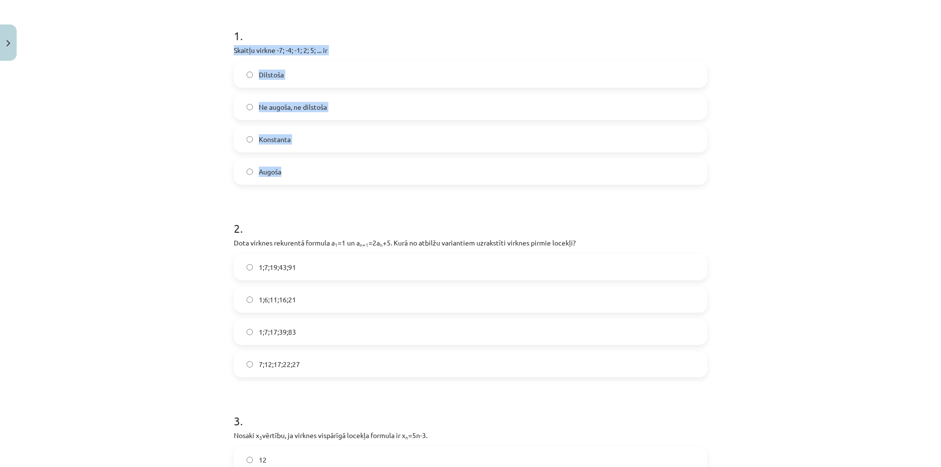
scroll to position [196, 0]
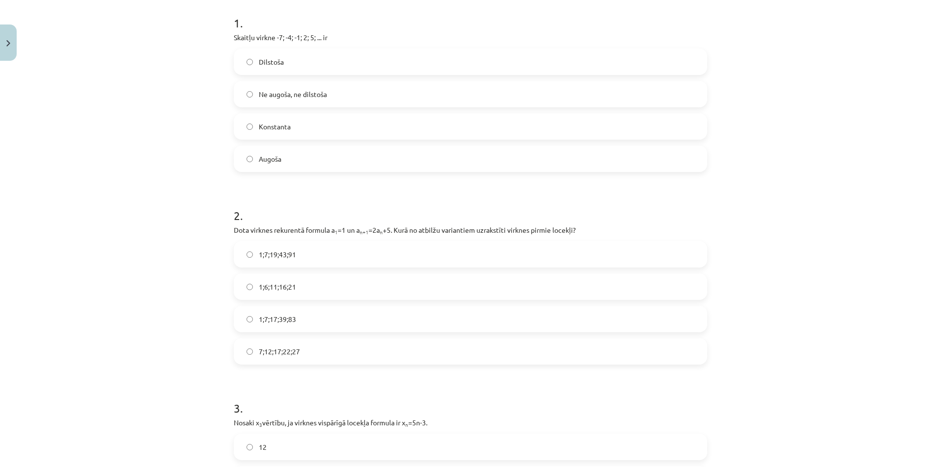
click at [115, 207] on div "Mācību tēma: Matemātikas i - 12. klases 1. ieskaites mācību materiāls (ab) #5 📝…" at bounding box center [470, 233] width 941 height 467
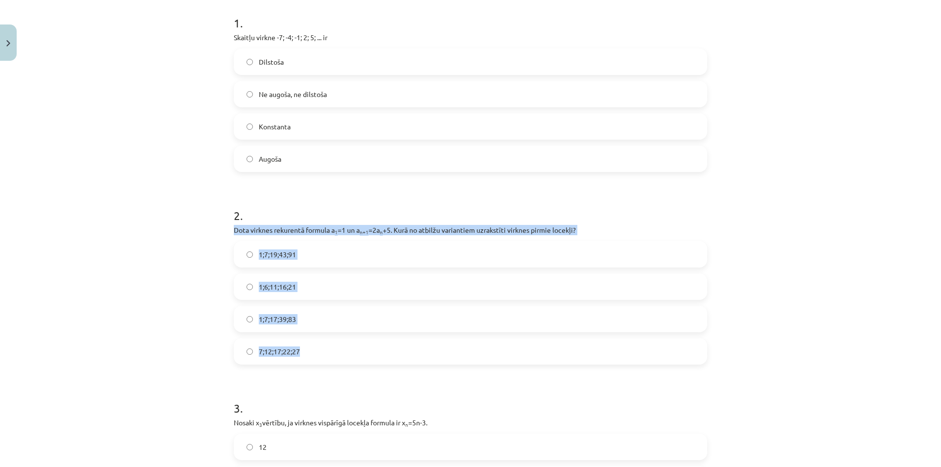
drag, startPoint x: 218, startPoint y: 230, endPoint x: 321, endPoint y: 345, distance: 154.5
click at [321, 345] on div "Mācību tēma: Matemātikas i - 12. klases 1. ieskaites mācību materiāls (ab) #5 📝…" at bounding box center [470, 233] width 941 height 467
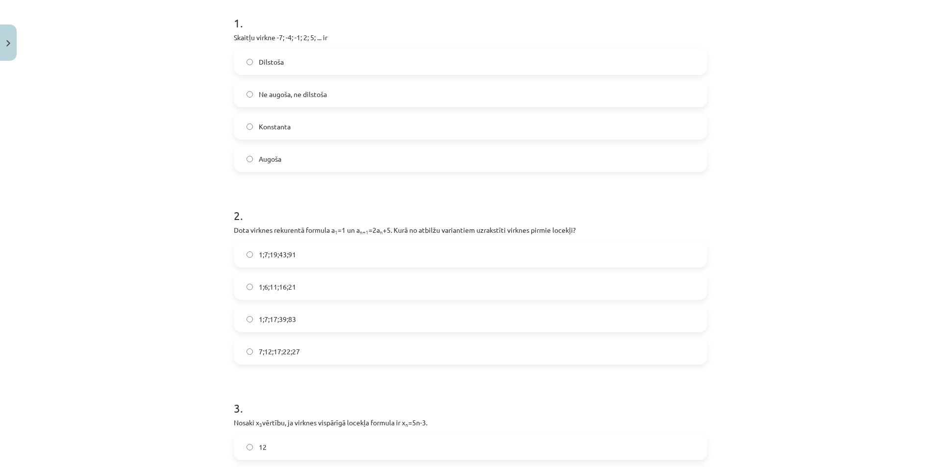
click at [200, 213] on div "Mācību tēma: Matemātikas i - 12. klases 1. ieskaites mācību materiāls (ab) #5 📝…" at bounding box center [470, 233] width 941 height 467
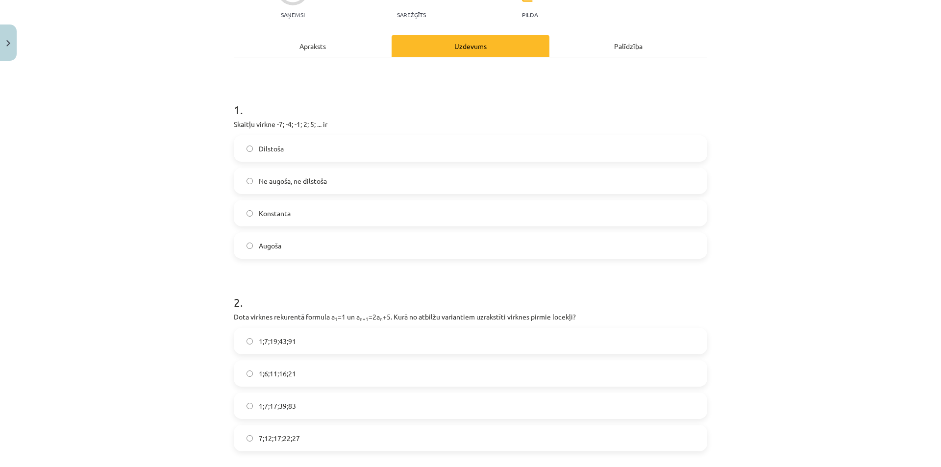
scroll to position [98, 0]
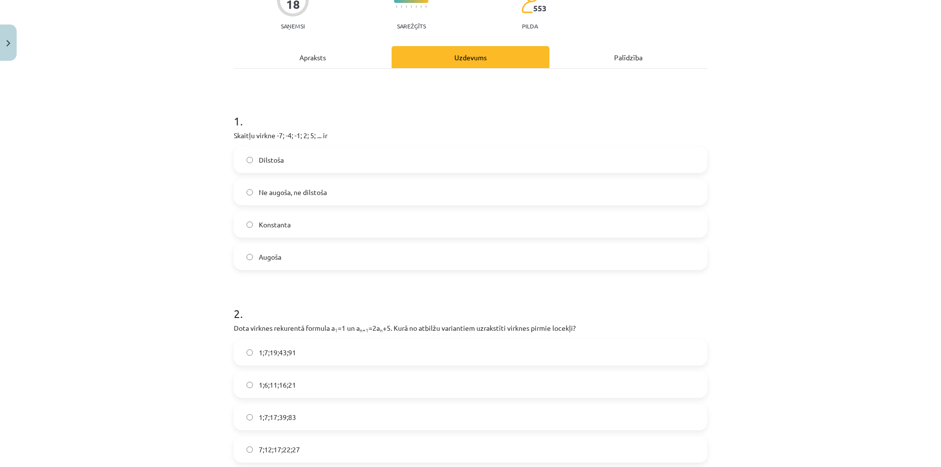
click at [259, 255] on span "Augoša" at bounding box center [270, 257] width 23 height 10
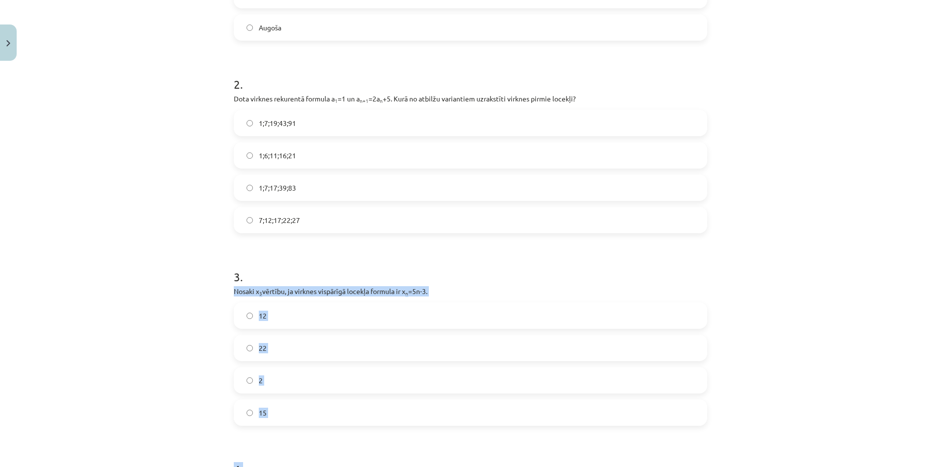
scroll to position [329, 0]
drag, startPoint x: 214, startPoint y: 321, endPoint x: 319, endPoint y: 402, distance: 132.6
click at [319, 402] on div "Mācību tēma: Matemātikas i - 12. klases 1. ieskaites mācību materiāls (ab) #5 📝…" at bounding box center [470, 233] width 941 height 467
drag, startPoint x: 305, startPoint y: 125, endPoint x: 305, endPoint y: 109, distance: 15.7
click at [305, 125] on label "1;7;19;43;91" at bounding box center [470, 121] width 471 height 25
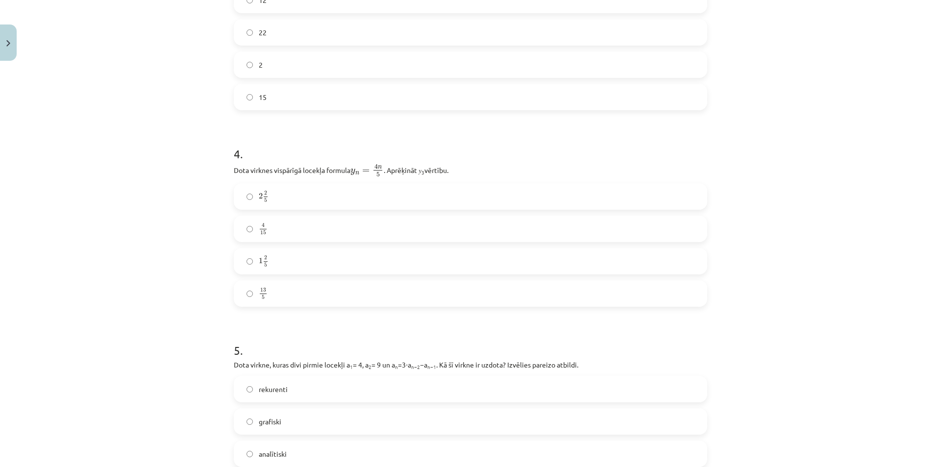
scroll to position [672, 0]
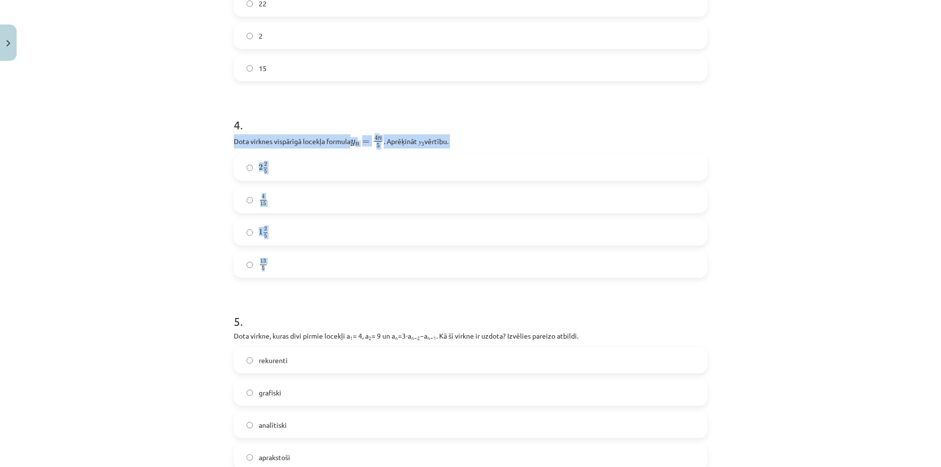
drag, startPoint x: 225, startPoint y: 139, endPoint x: 317, endPoint y: 270, distance: 159.5
click at [317, 270] on div "18 XP Saņemsi Sarežģīts 553 pilda Apraksts Uzdevums Palīdzība 1 . Skaitļu virkn…" at bounding box center [470, 72] width 485 height 1359
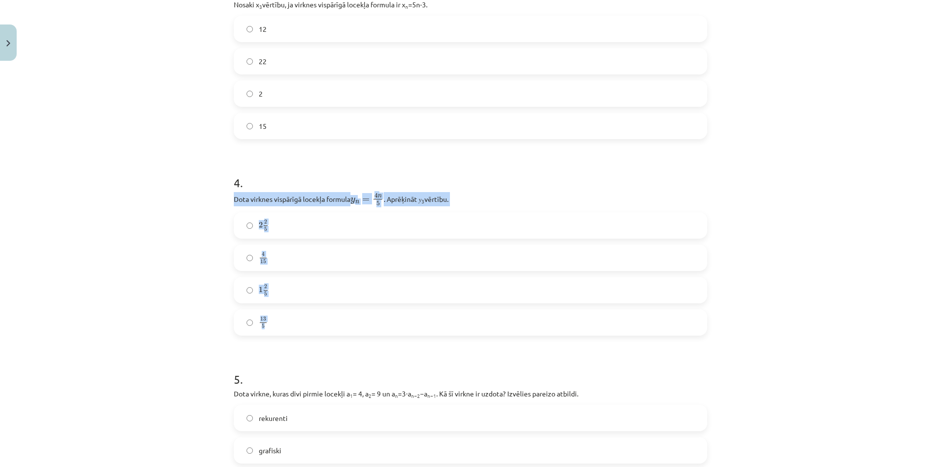
scroll to position [574, 0]
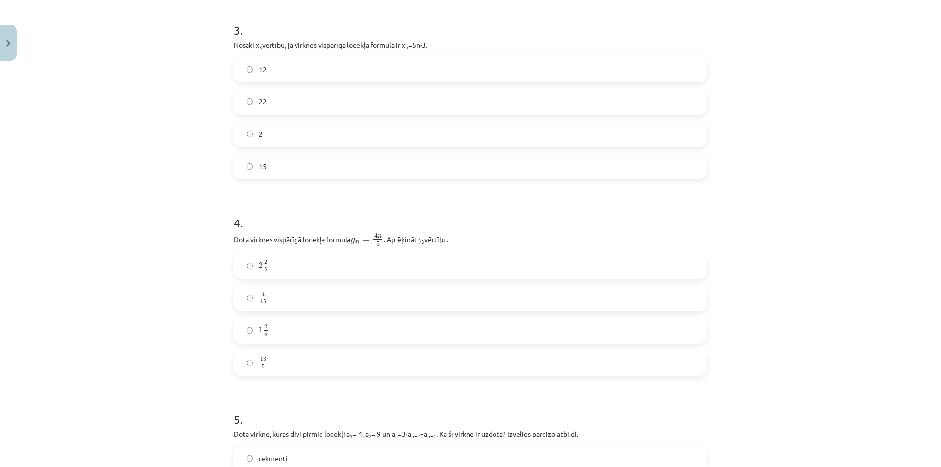
click at [284, 70] on label "12" at bounding box center [470, 69] width 471 height 25
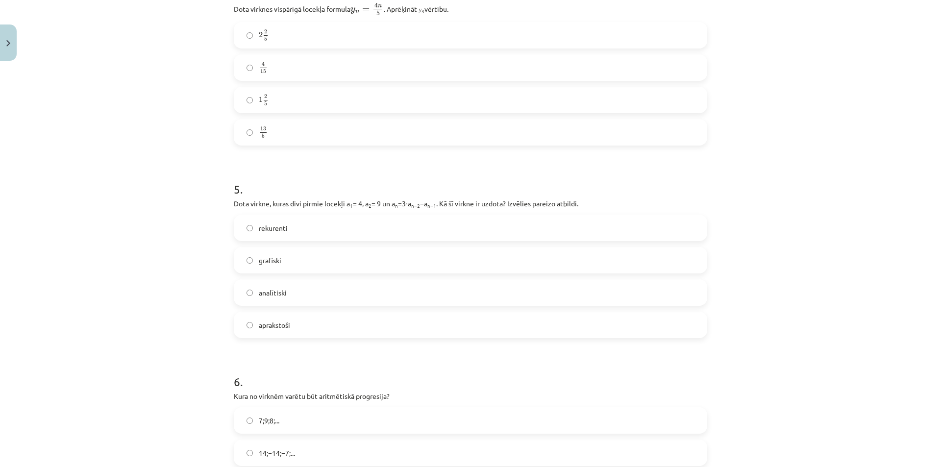
scroll to position [819, 0]
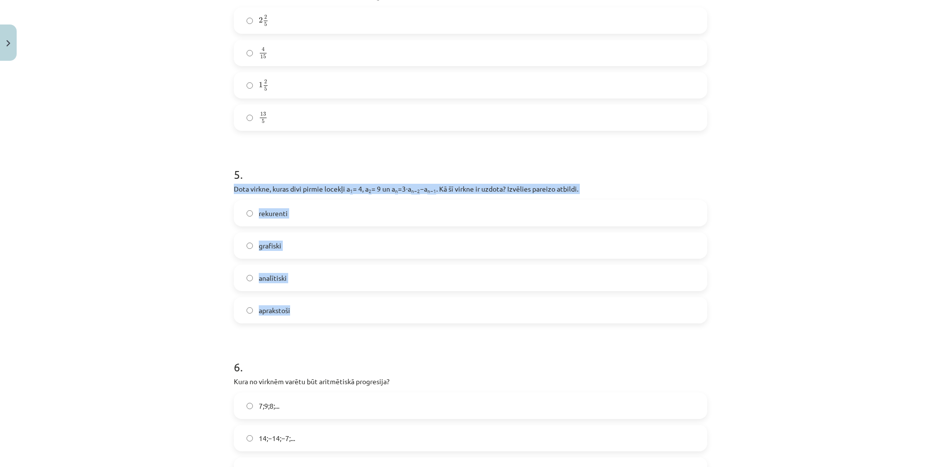
drag, startPoint x: 231, startPoint y: 184, endPoint x: 329, endPoint y: 295, distance: 147.9
click at [329, 295] on div "5 . Dota virkne, kuras divi pirmie locekļi a 1 = 4, a 2 = 9 un a n =3⋅a n−2 −a …" at bounding box center [470, 236] width 473 height 173
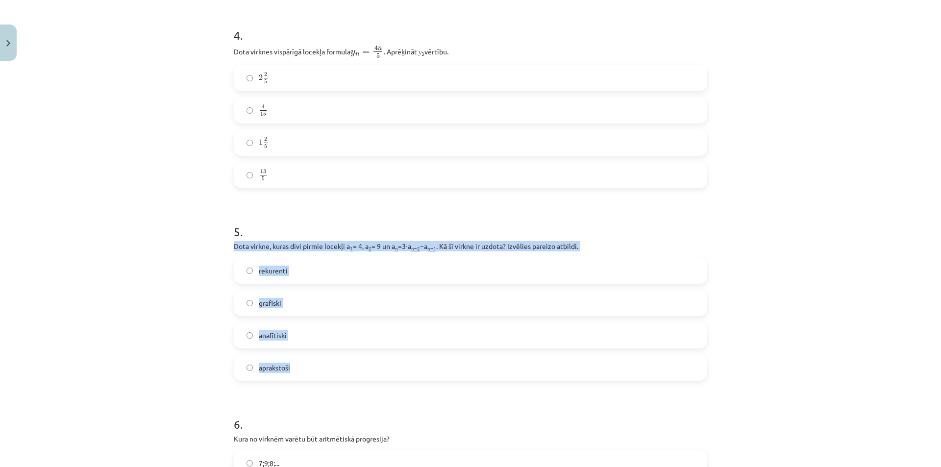
scroll to position [721, 0]
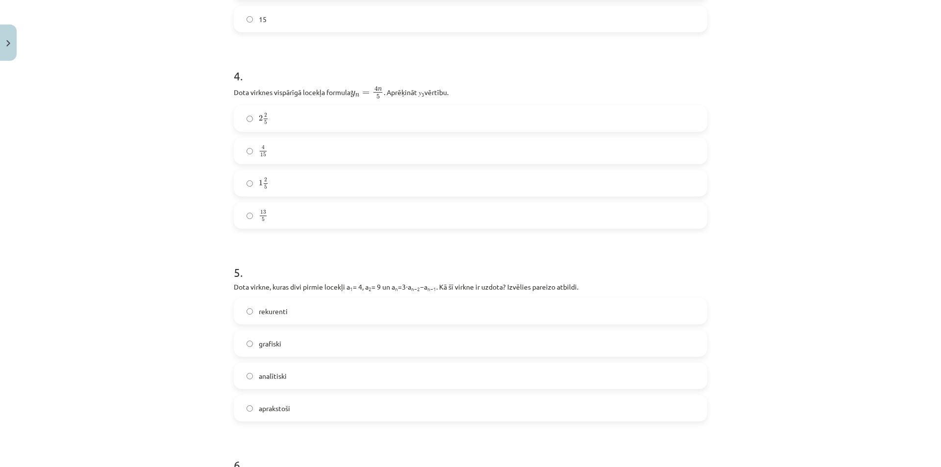
click at [259, 117] on span "2" at bounding box center [261, 118] width 4 height 6
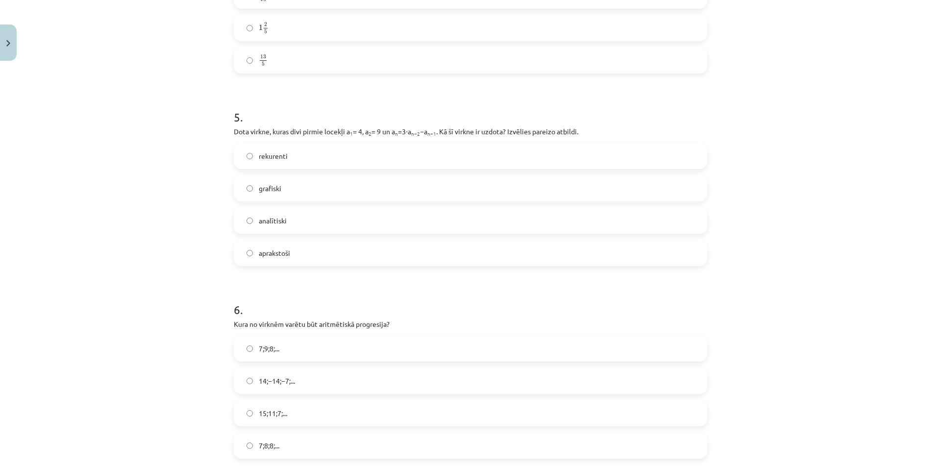
scroll to position [917, 0]
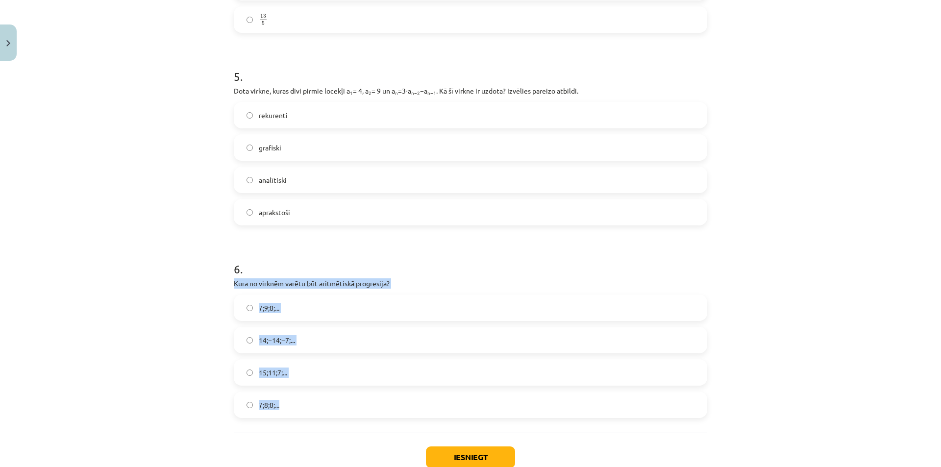
drag, startPoint x: 224, startPoint y: 283, endPoint x: 315, endPoint y: 353, distance: 115.0
click at [283, 117] on span "rekurenti" at bounding box center [273, 115] width 29 height 10
click at [250, 368] on label "15;11;7;..." at bounding box center [470, 372] width 471 height 25
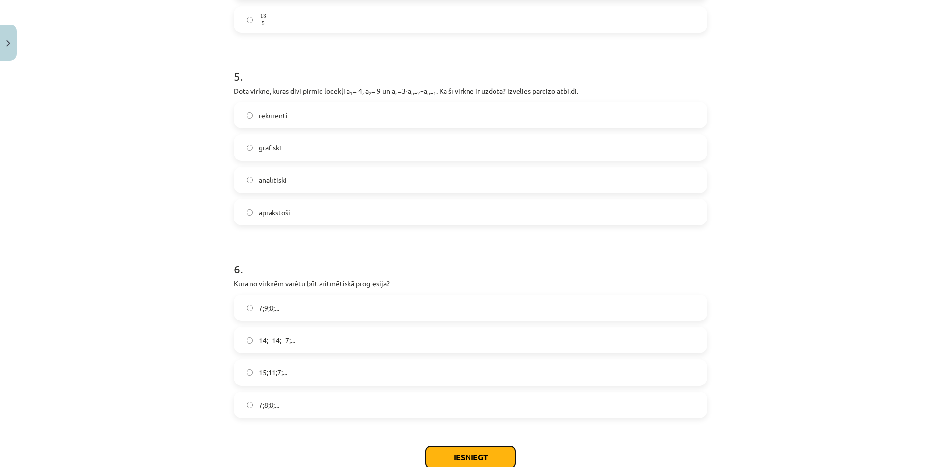
click at [464, 454] on button "Iesniegt" at bounding box center [470, 457] width 89 height 22
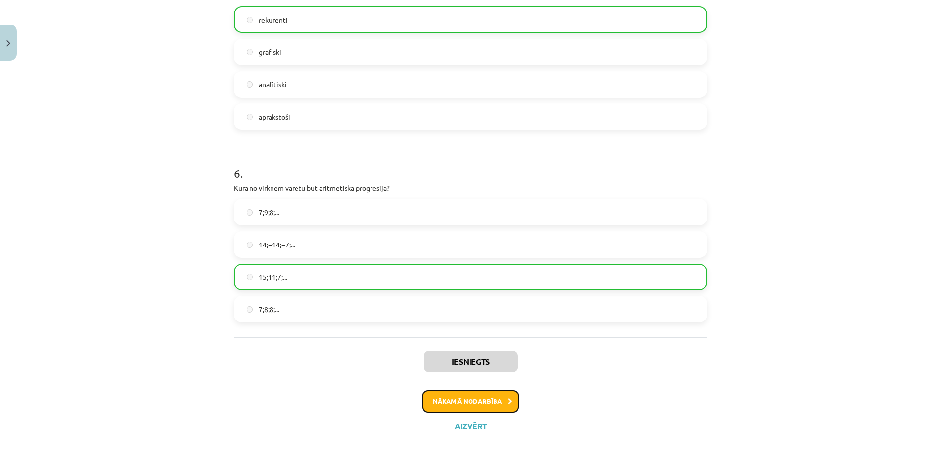
click at [450, 407] on button "Nākamā nodarbība" at bounding box center [470, 401] width 96 height 23
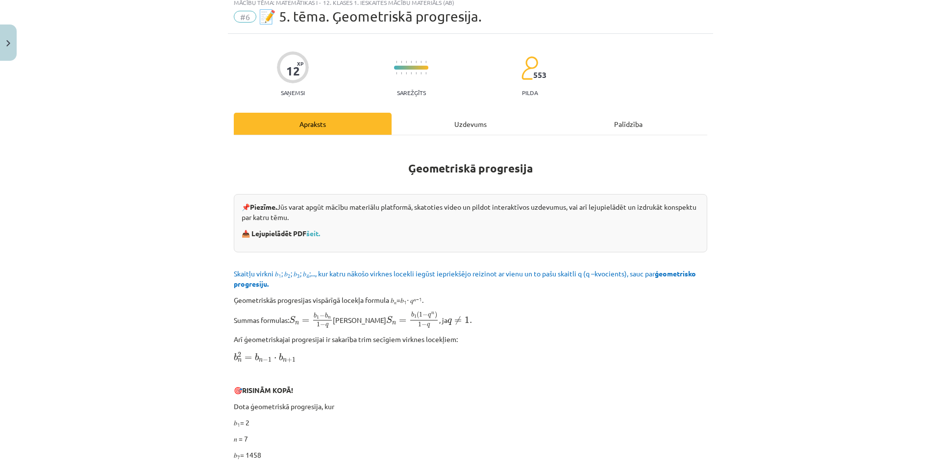
scroll to position [25, 0]
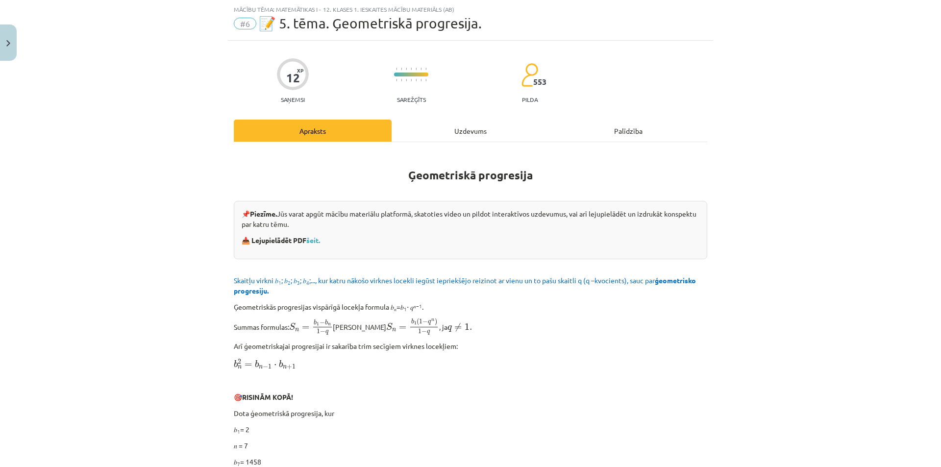
click at [461, 134] on div "Uzdevums" at bounding box center [471, 131] width 158 height 22
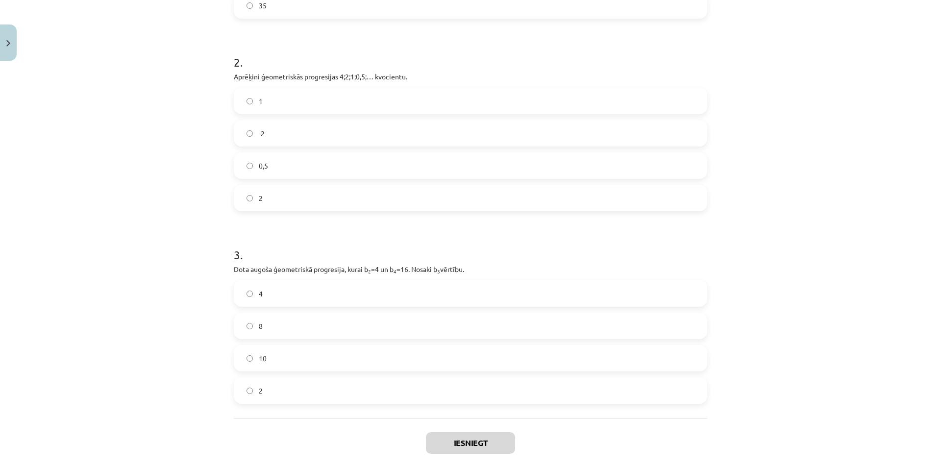
scroll to position [335, 0]
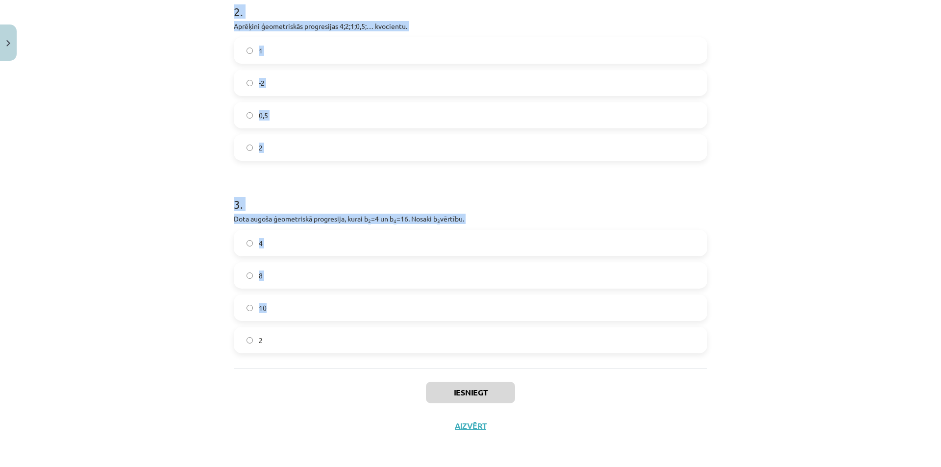
drag, startPoint x: 218, startPoint y: 205, endPoint x: 385, endPoint y: 311, distance: 197.1
click at [385, 311] on div "Mācību tēma: Matemātikas i - 12. klases 1. ieskaites mācību materiāls (ab) #6 📝…" at bounding box center [470, 233] width 941 height 467
click at [294, 182] on h1 "3 ." at bounding box center [470, 195] width 473 height 30
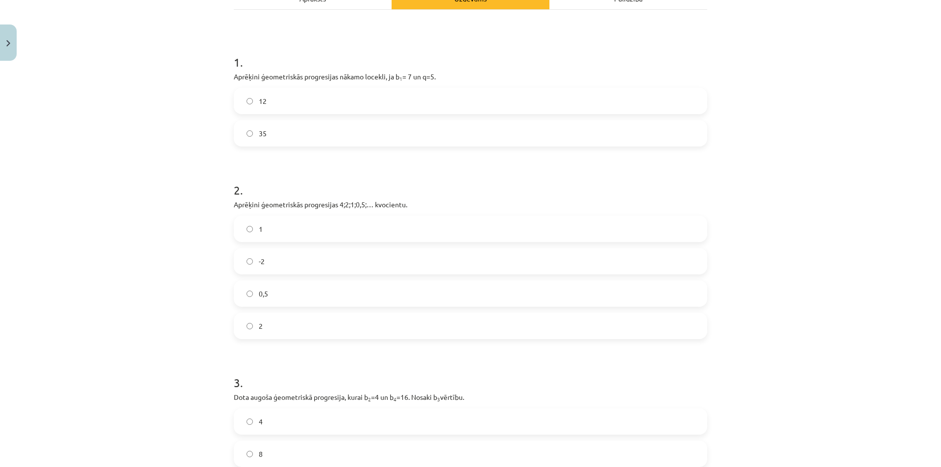
scroll to position [41, 0]
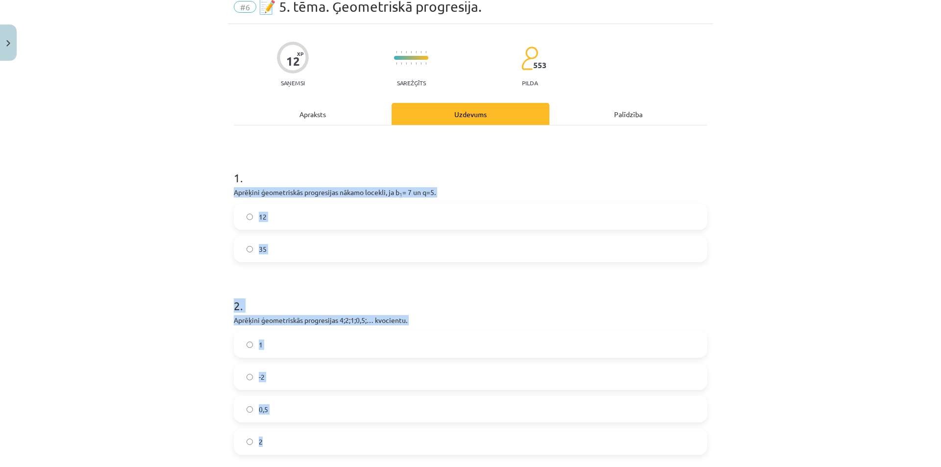
drag, startPoint x: 221, startPoint y: 194, endPoint x: 367, endPoint y: 416, distance: 265.3
click at [369, 431] on div "Mācību tēma: Matemātikas i - 12. klases 1. ieskaites mācību materiāls (ab) #6 📝…" at bounding box center [470, 233] width 941 height 467
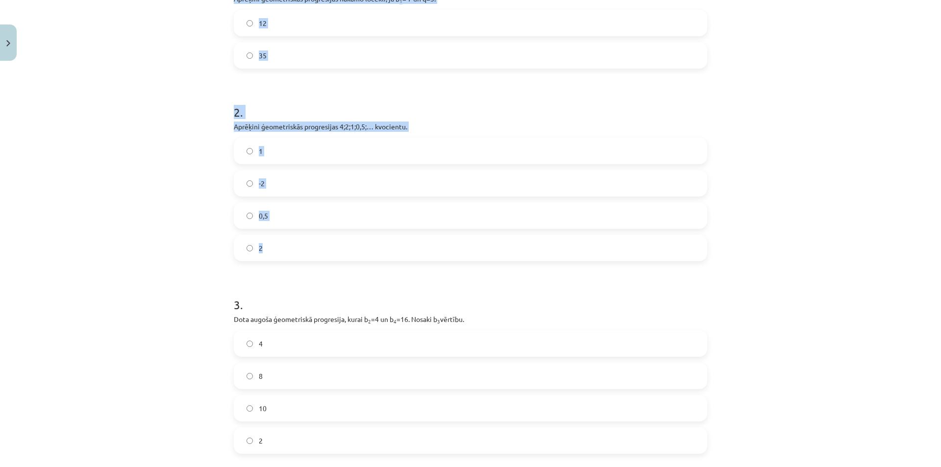
scroll to position [335, 0]
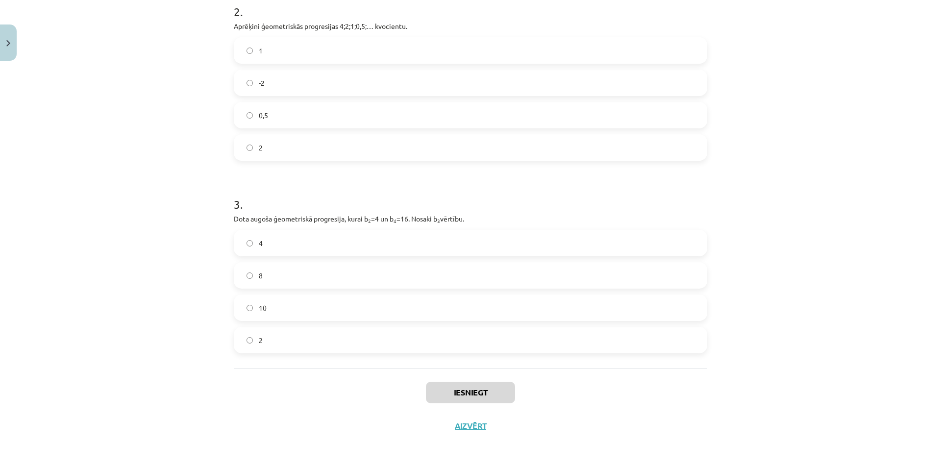
click at [147, 203] on div "Mācību tēma: Matemātikas i - 12. klases 1. ieskaites mācību materiāls (ab) #6 📝…" at bounding box center [470, 233] width 941 height 467
drag, startPoint x: 224, startPoint y: 218, endPoint x: 274, endPoint y: 341, distance: 132.5
click at [274, 341] on div "12 XP Saņemsi Sarežģīts 553 pilda Apraksts Uzdevums Palīdzība 1 . Aprēķini ģeom…" at bounding box center [470, 86] width 485 height 713
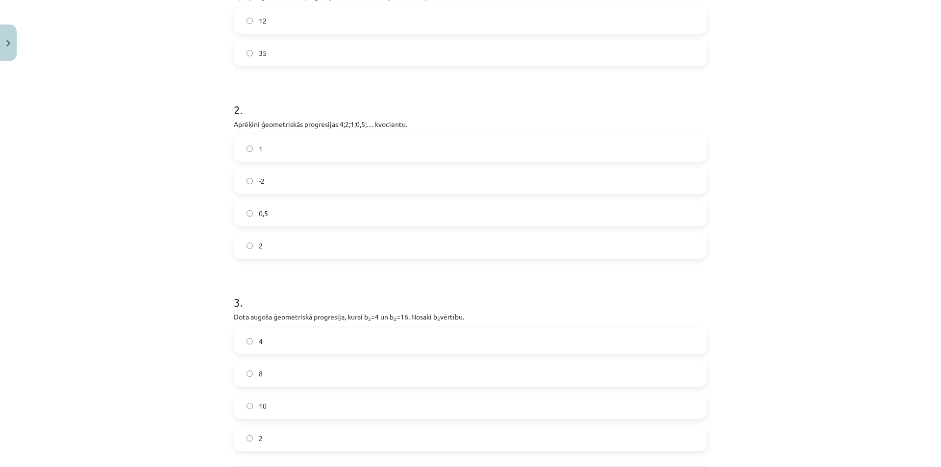
click at [262, 221] on label "0,5" at bounding box center [470, 213] width 471 height 25
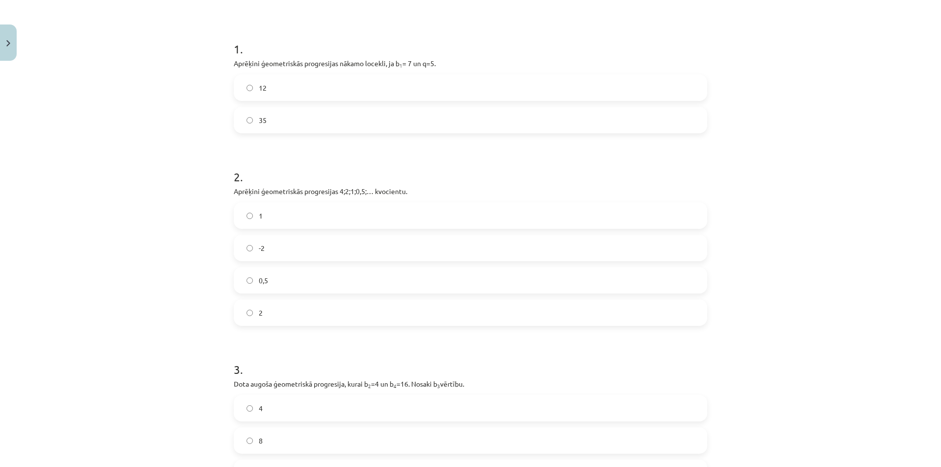
scroll to position [139, 0]
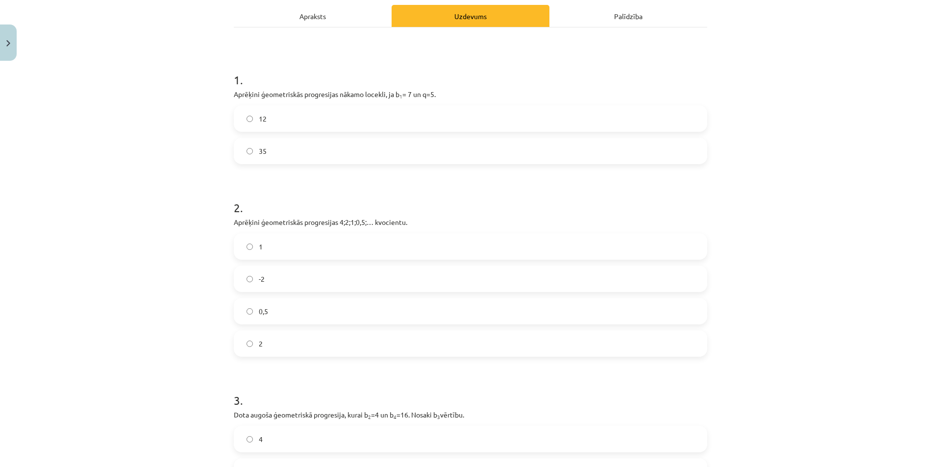
click at [276, 152] on label "35" at bounding box center [470, 151] width 471 height 25
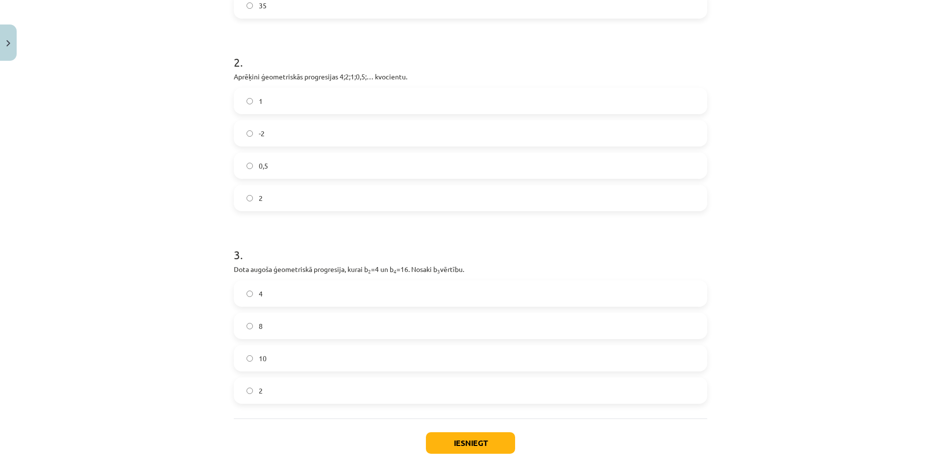
scroll to position [286, 0]
click at [297, 331] on label "8" at bounding box center [470, 324] width 471 height 25
click at [493, 445] on button "Iesniegt" at bounding box center [470, 442] width 89 height 22
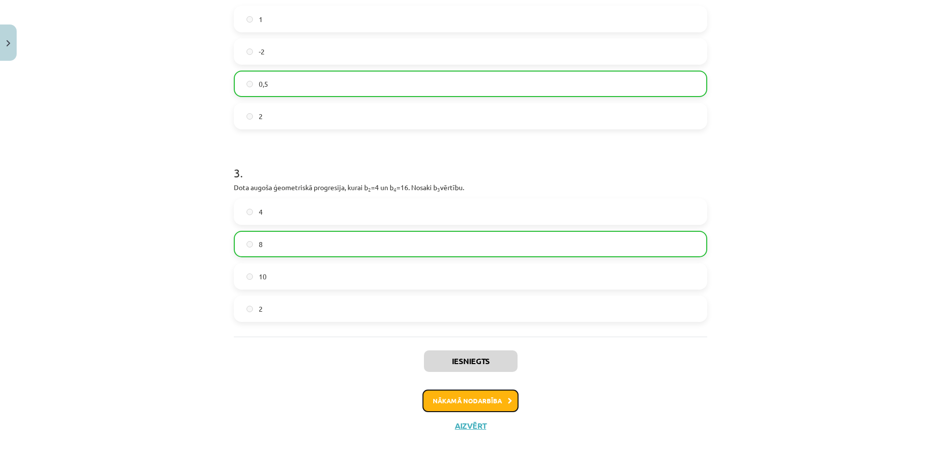
click at [473, 398] on button "Nākamā nodarbība" at bounding box center [470, 401] width 96 height 23
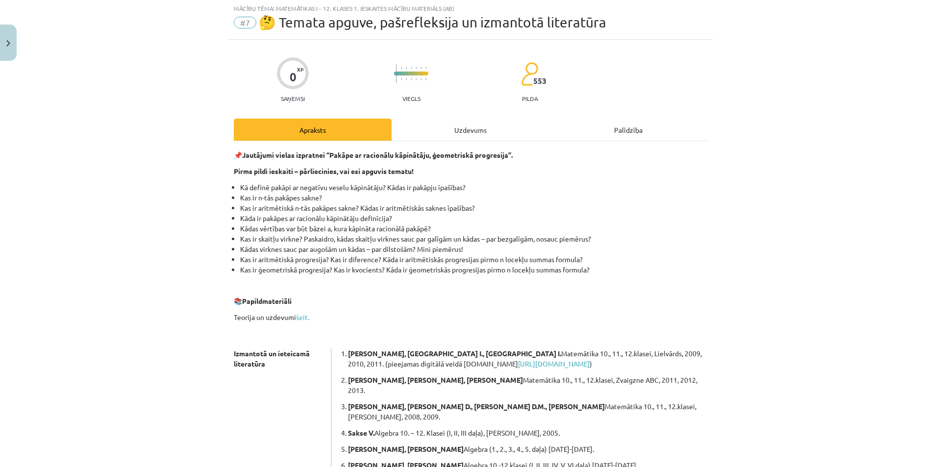
scroll to position [25, 0]
click at [460, 124] on div "Uzdevums" at bounding box center [471, 131] width 158 height 22
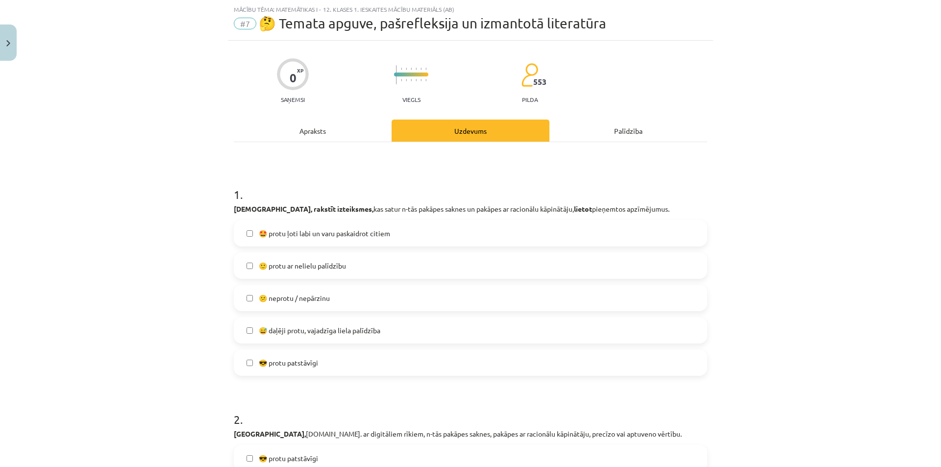
click at [301, 125] on div "Apraksts" at bounding box center [313, 131] width 158 height 22
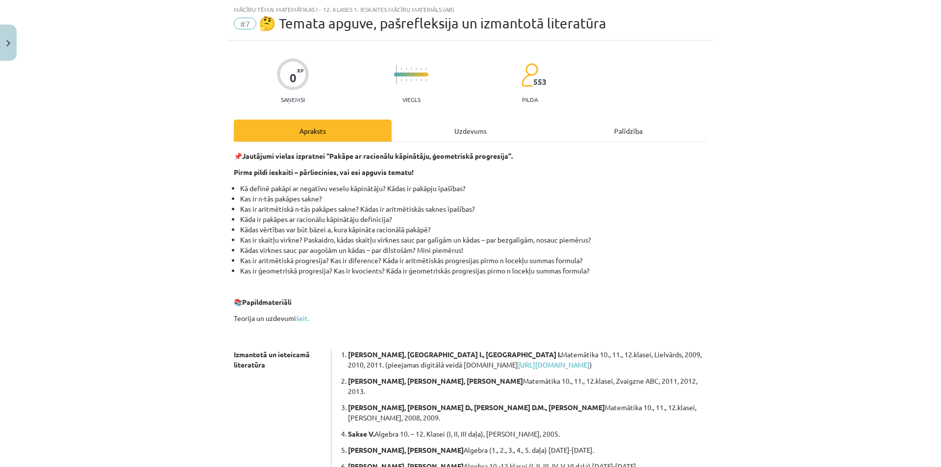
click at [473, 129] on div "Uzdevums" at bounding box center [471, 131] width 158 height 22
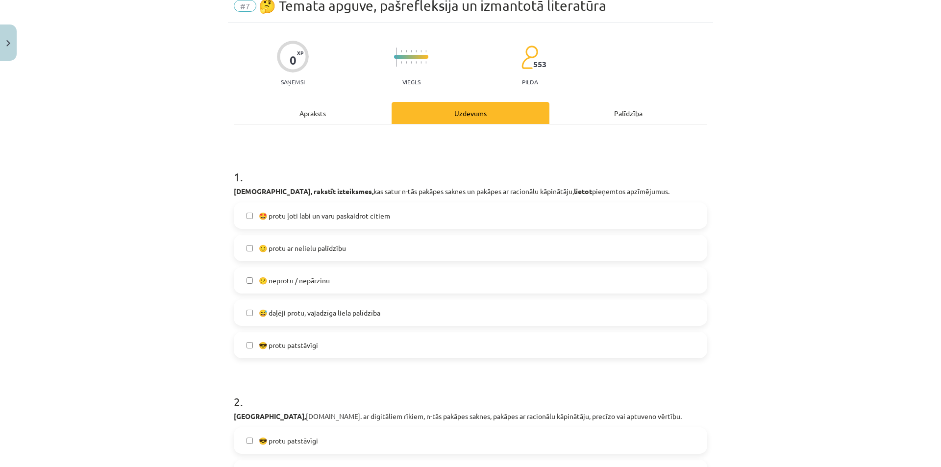
scroll to position [123, 0]
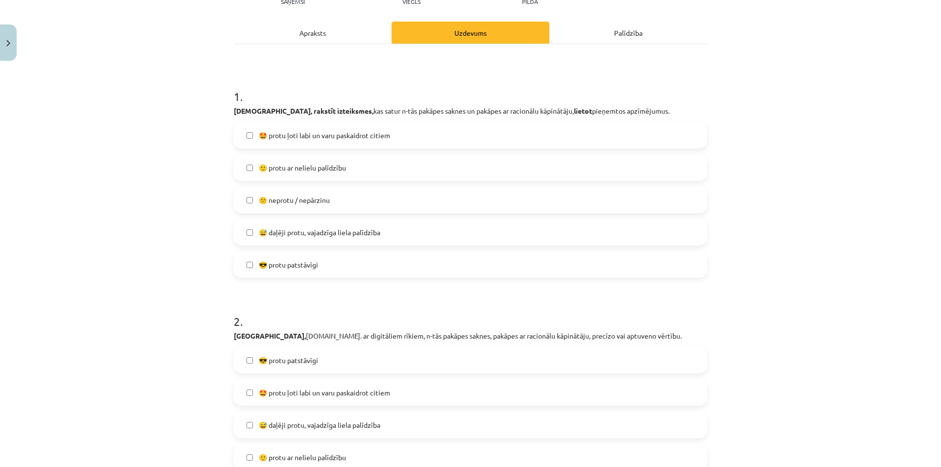
click at [383, 196] on label "😕 neprotu / nepārzinu" at bounding box center [470, 200] width 471 height 25
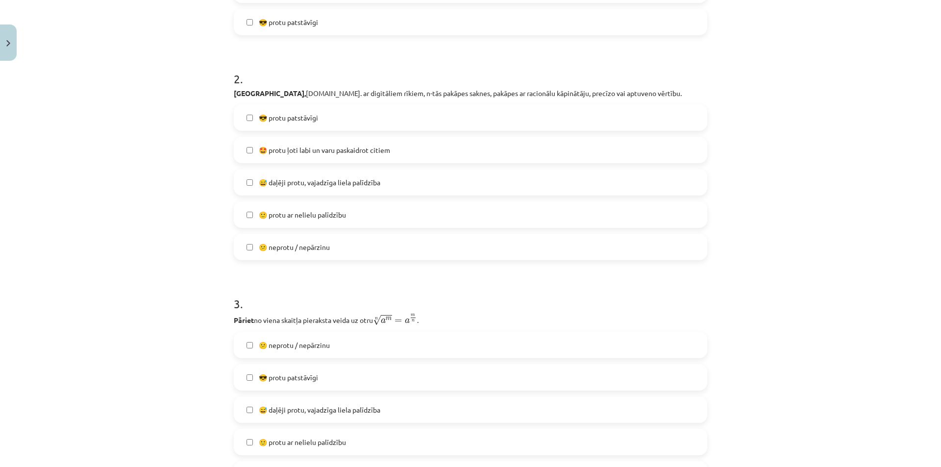
scroll to position [392, 0]
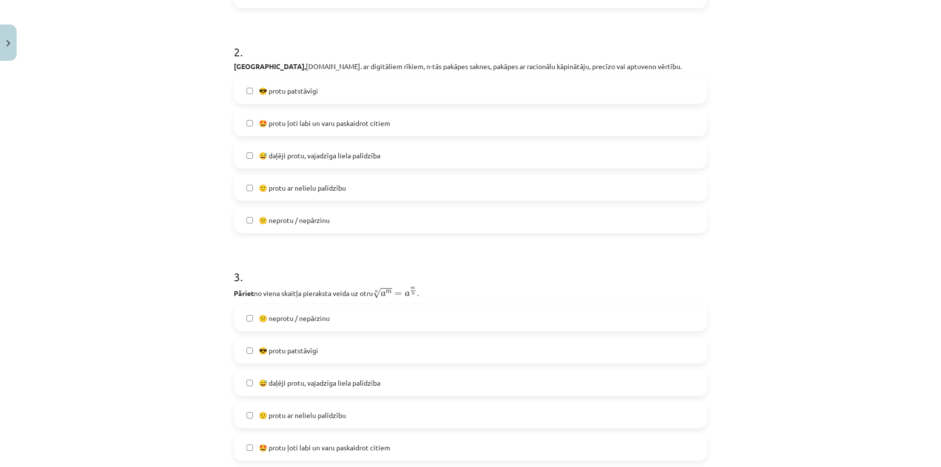
click at [283, 156] on span "😅 daļēji protu, vajadzīga liela palīdzība" at bounding box center [320, 155] width 122 height 10
click at [280, 184] on span "🙂 protu ar nelielu palīdzību" at bounding box center [302, 188] width 87 height 10
click at [284, 156] on span "😅 daļēji protu, vajadzīga liela palīdzība" at bounding box center [320, 155] width 122 height 10
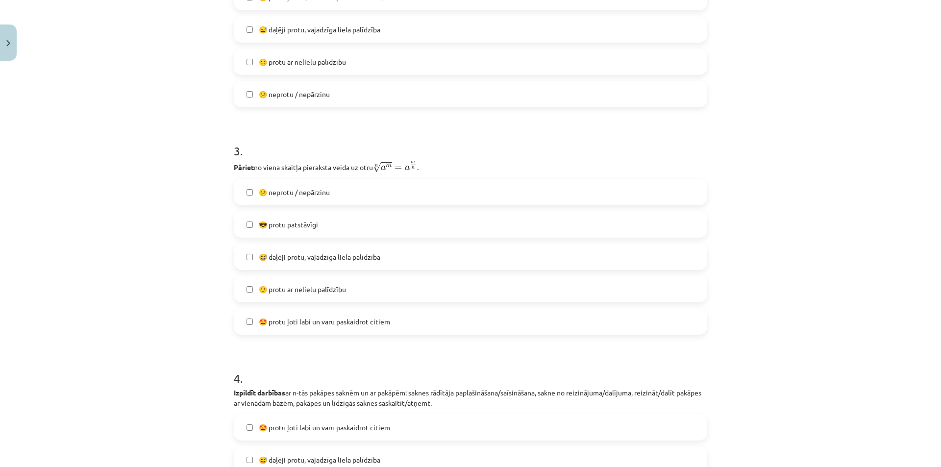
scroll to position [539, 0]
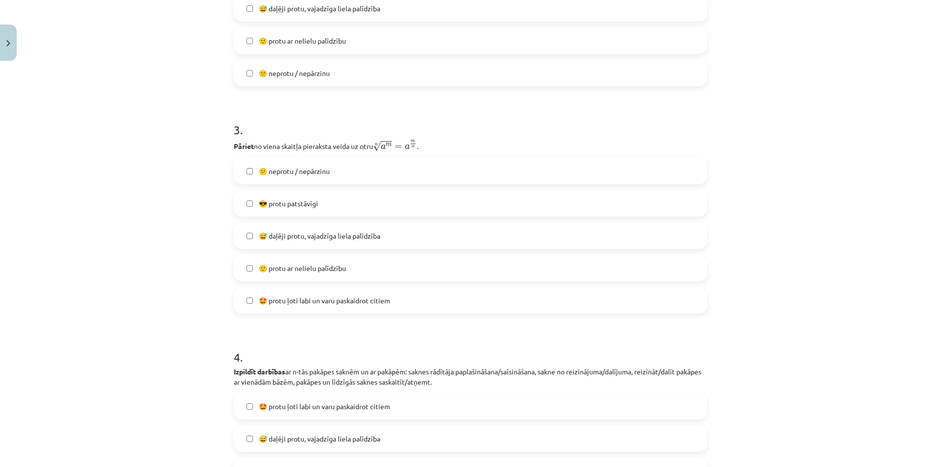
click at [285, 262] on label "🙂 protu ar nelielu palīdzību" at bounding box center [470, 268] width 471 height 25
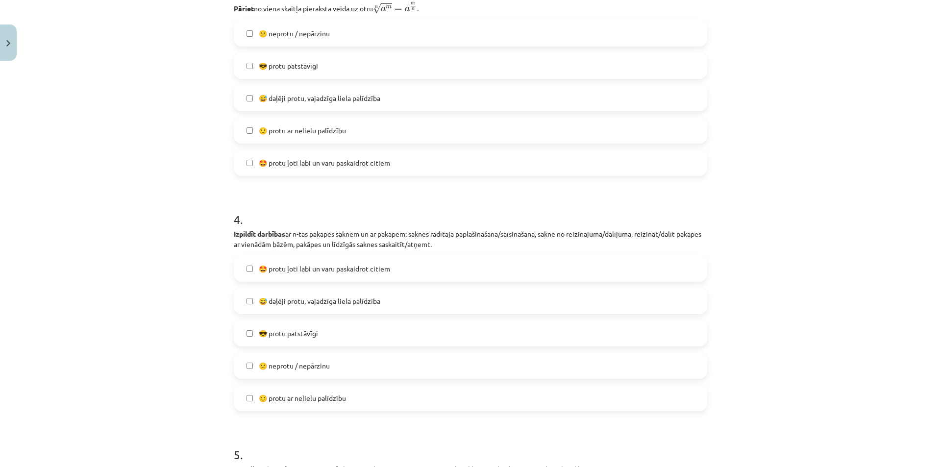
scroll to position [735, 0]
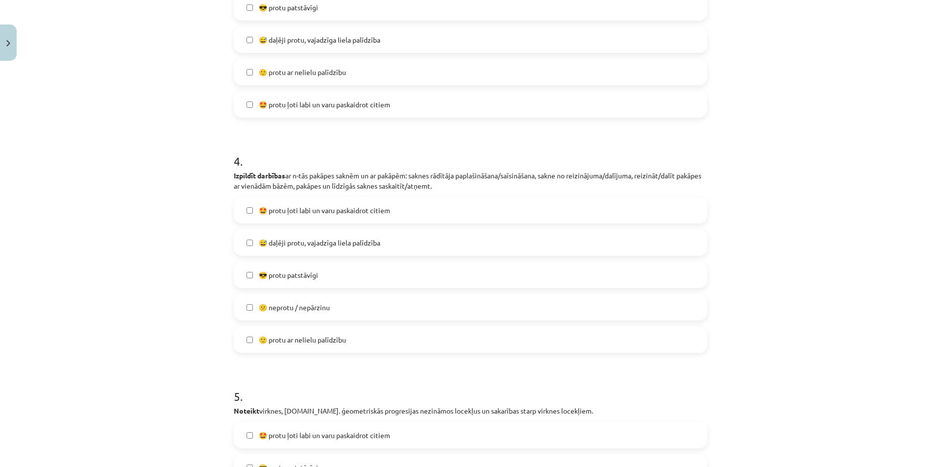
click at [288, 298] on label "😕 neprotu / nepārzinu" at bounding box center [470, 307] width 471 height 25
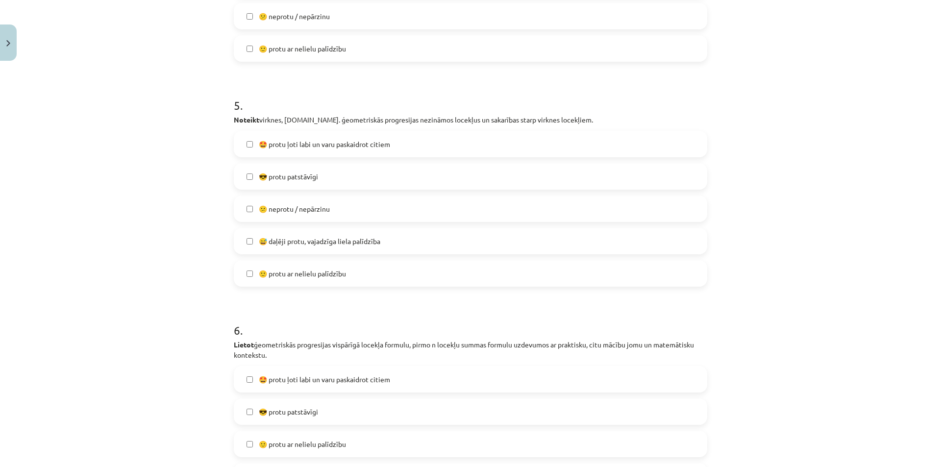
scroll to position [1029, 0]
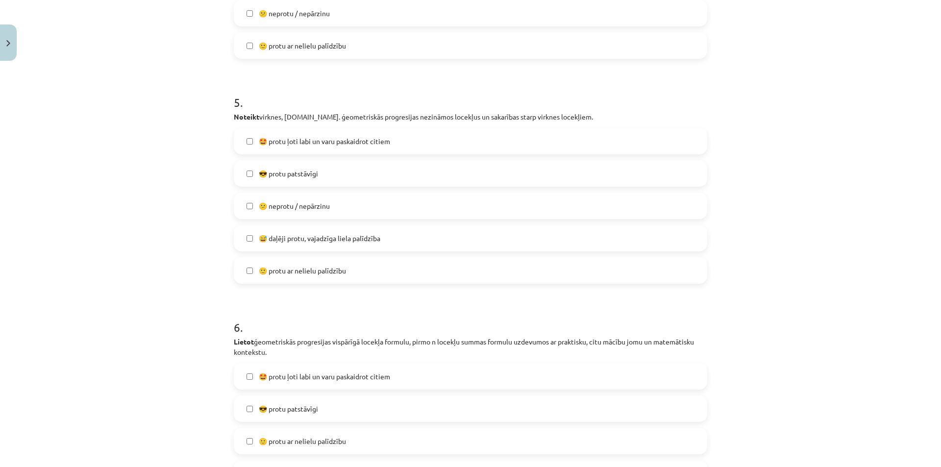
click at [297, 138] on span "🤩 protu ļoti labi un varu paskaidrot citiem" at bounding box center [324, 141] width 131 height 10
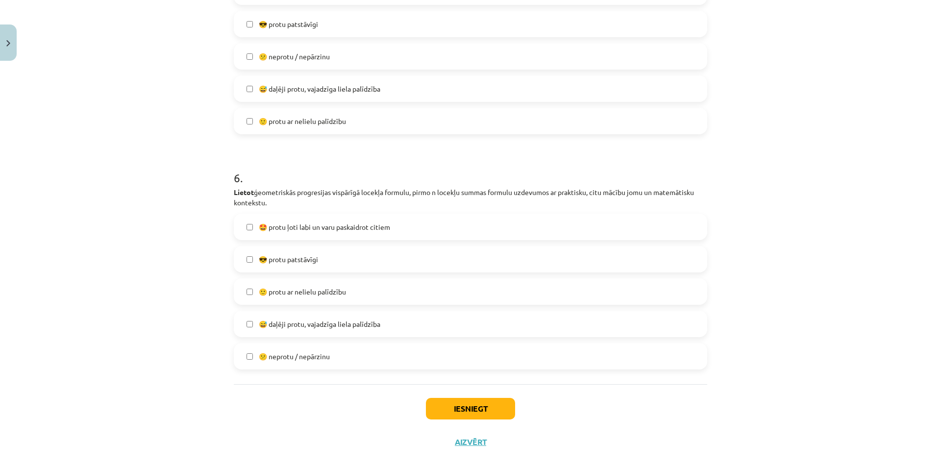
scroll to position [1195, 0]
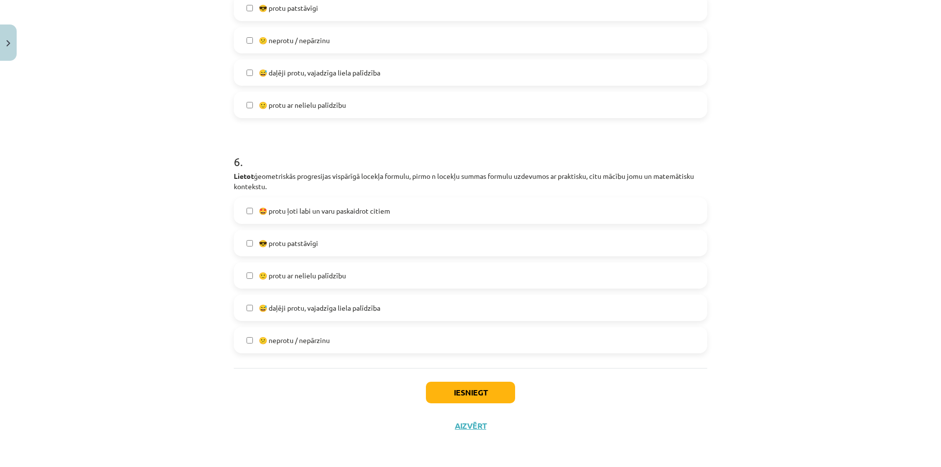
click at [315, 206] on span "🤩 protu ļoti labi un varu paskaidrot citiem" at bounding box center [324, 211] width 131 height 10
click at [320, 236] on label "😎 protu patstāvīgi" at bounding box center [470, 243] width 471 height 25
click at [330, 208] on span "🤩 protu ļoti labi un varu paskaidrot citiem" at bounding box center [324, 211] width 131 height 10
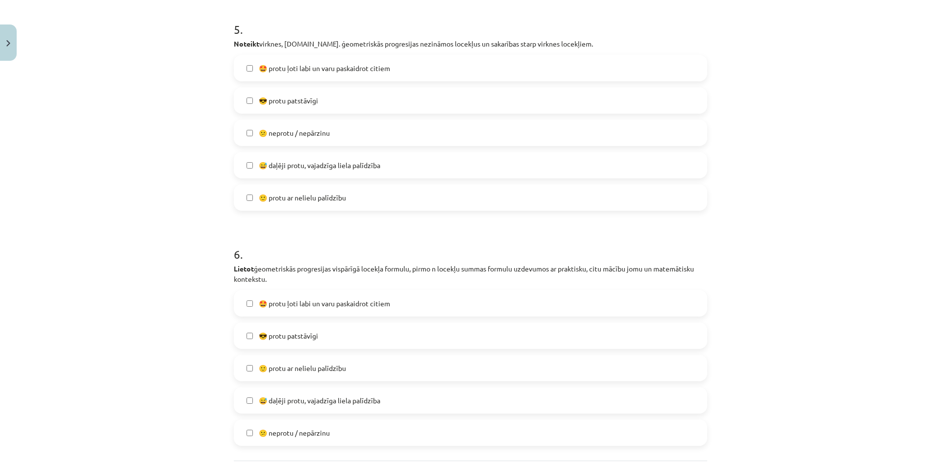
scroll to position [1097, 0]
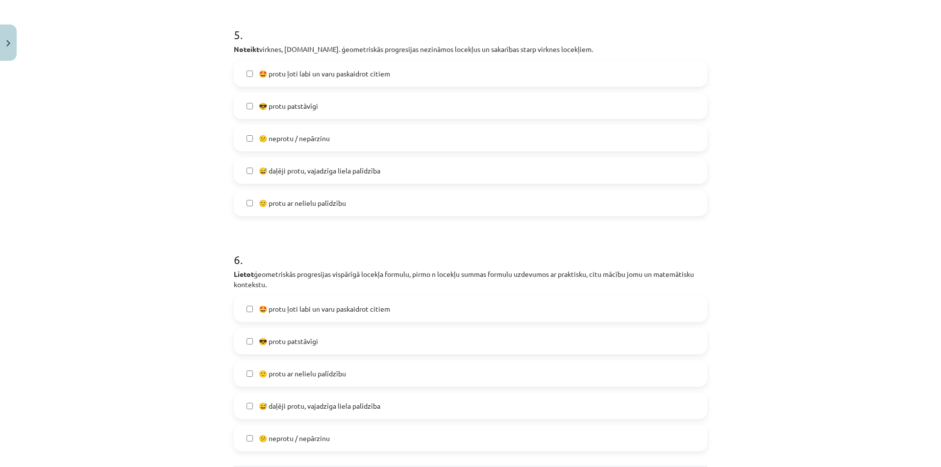
click at [313, 79] on label "🤩 protu ļoti labi un varu paskaidrot citiem" at bounding box center [470, 73] width 471 height 25
click at [306, 101] on span "😎 protu patstāvīgi" at bounding box center [288, 106] width 59 height 10
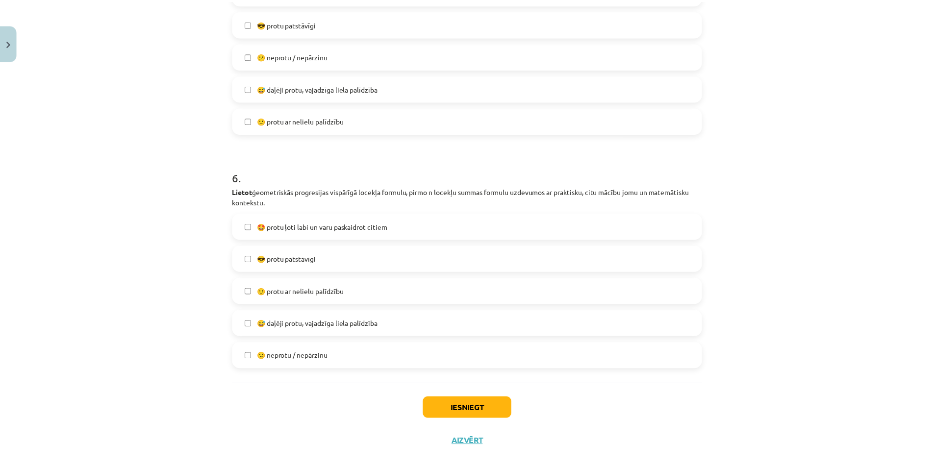
scroll to position [1195, 0]
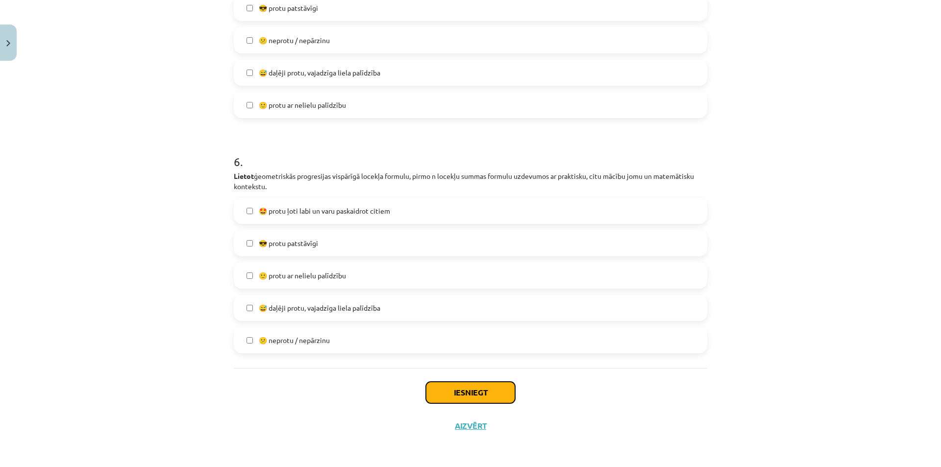
click at [462, 395] on button "Iesniegt" at bounding box center [470, 393] width 89 height 22
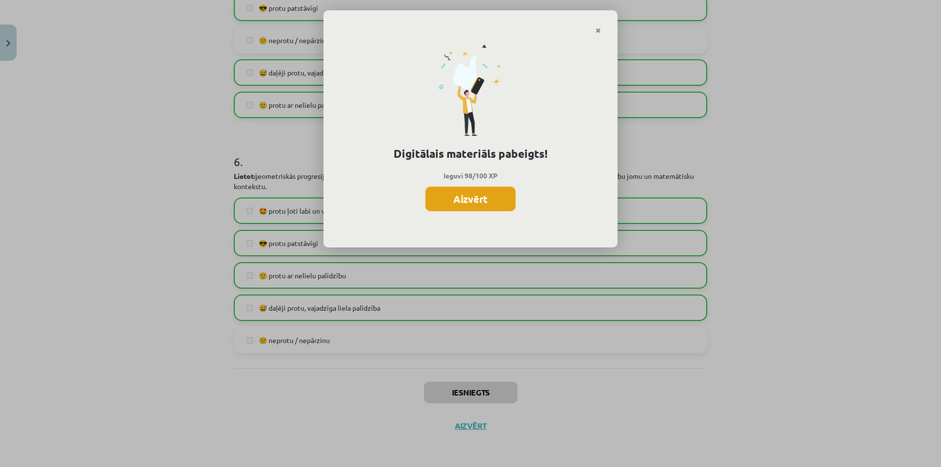
click at [468, 196] on button "Aizvērt" at bounding box center [470, 199] width 90 height 25
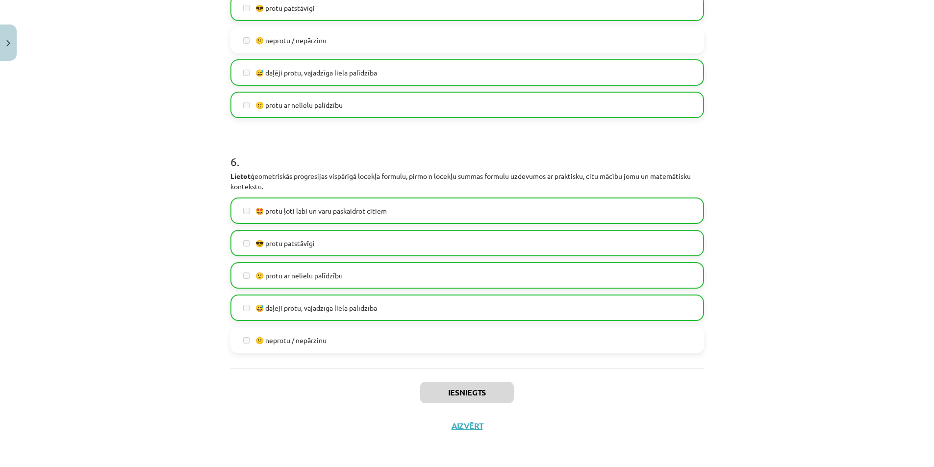
scroll to position [196, 0]
click at [451, 427] on button "Aizvērt" at bounding box center [466, 426] width 37 height 10
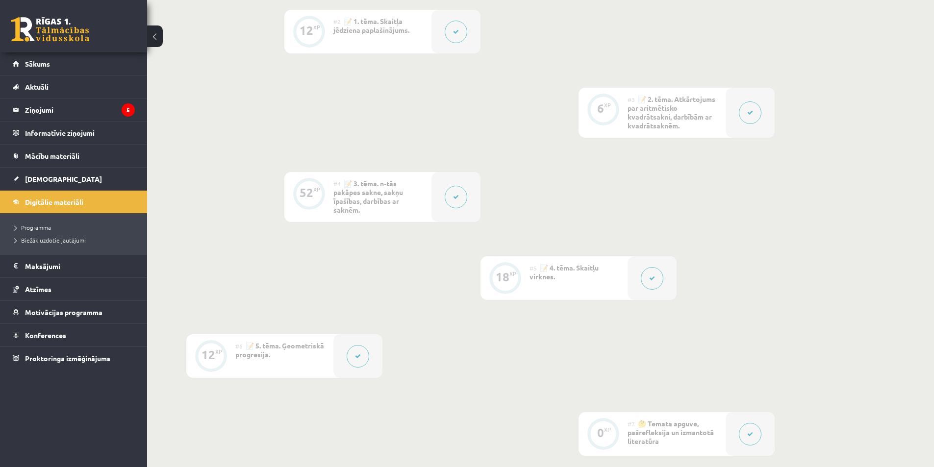
scroll to position [441, 0]
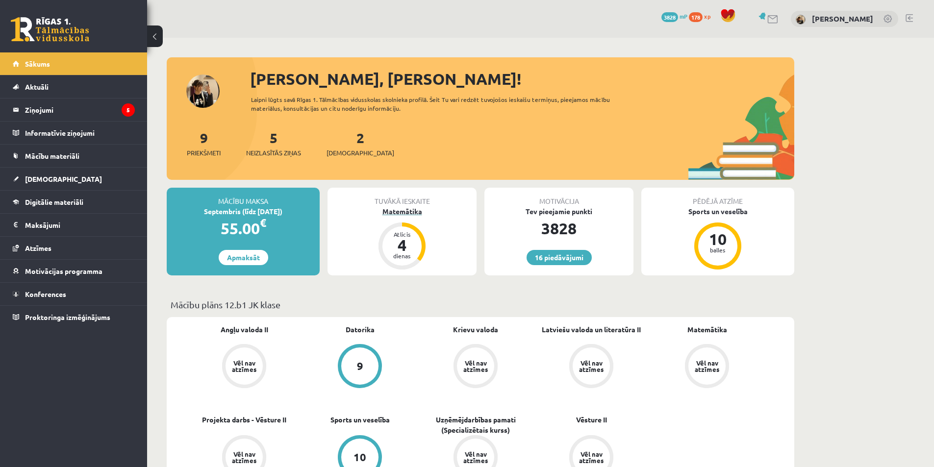
click at [391, 209] on div "Matemātika" at bounding box center [401, 211] width 149 height 10
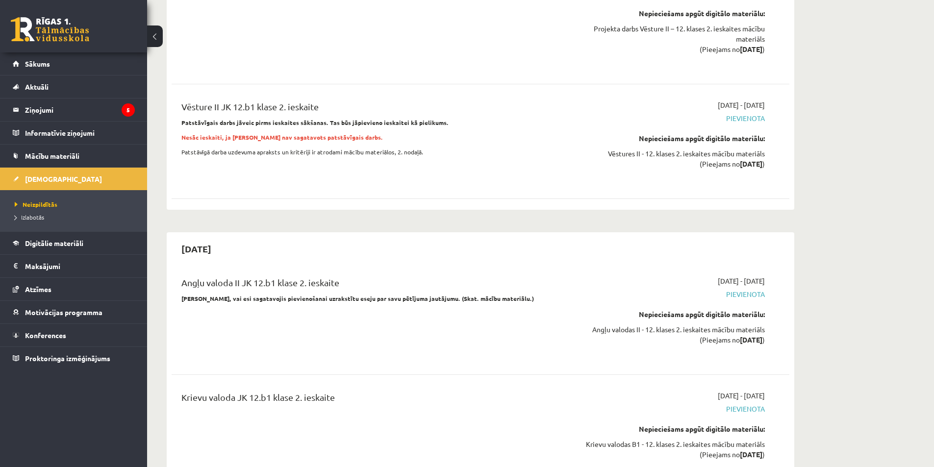
scroll to position [2455, 0]
